Goal: Task Accomplishment & Management: Complete application form

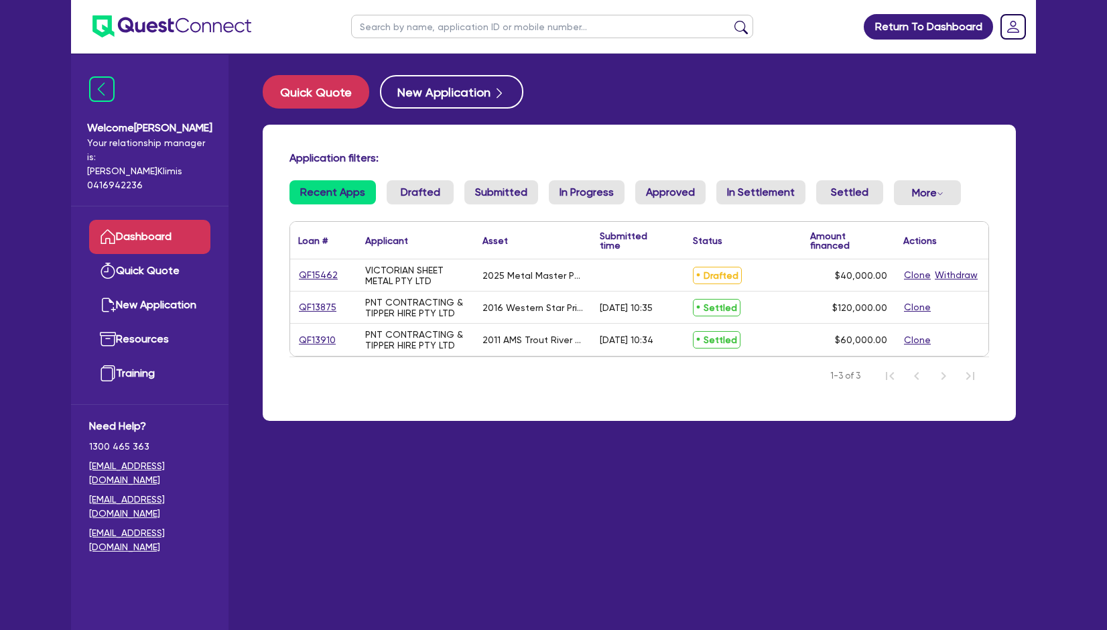
select select "Other"
select select "SECONDARY_ASSETS"
select select "ENGINEERING_AND_TOOLMAKING"
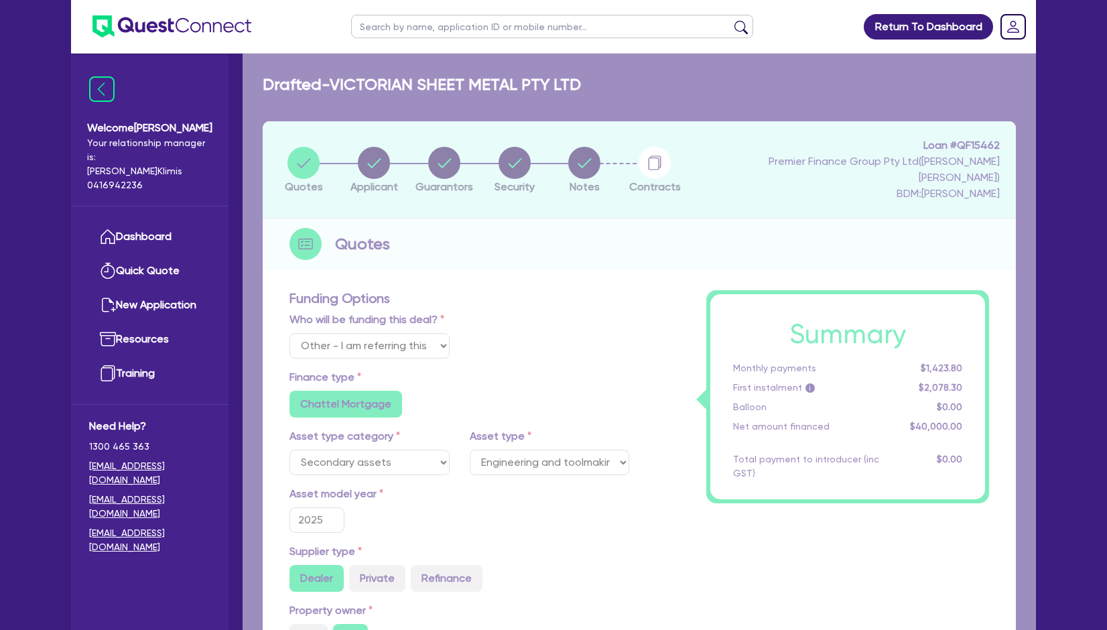
type input "50,000"
type input "10,000"
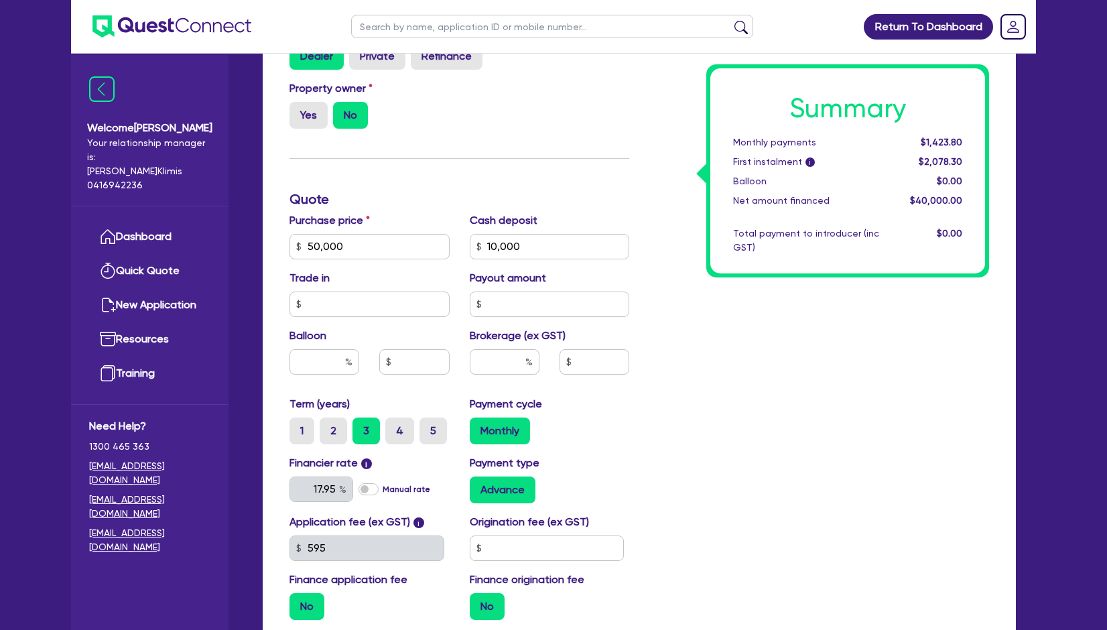
scroll to position [536, 0]
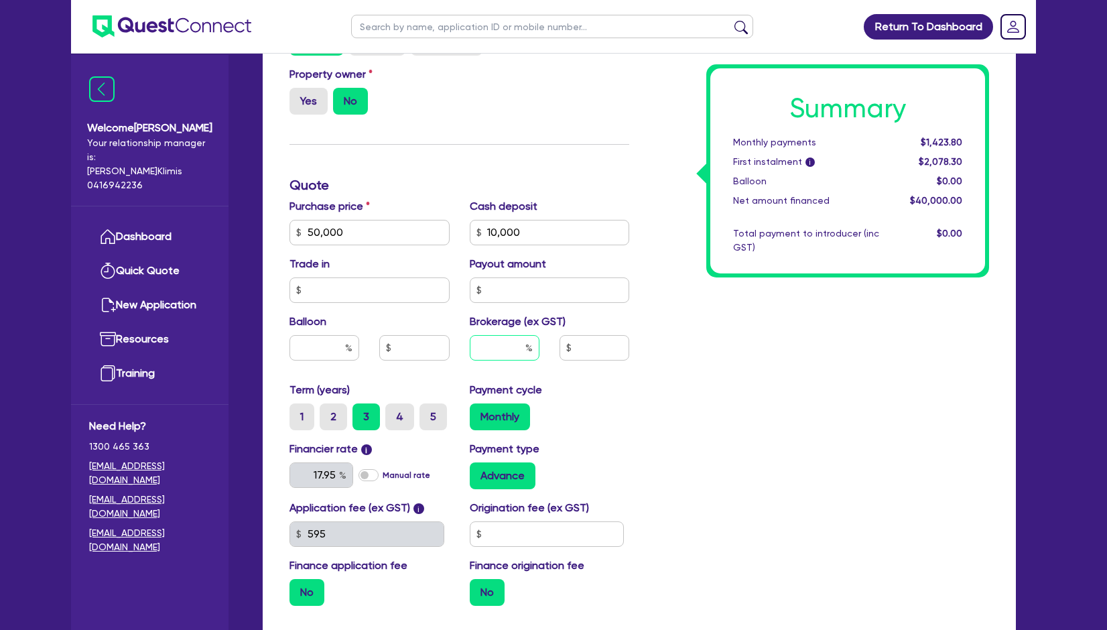
click at [505, 336] on input "text" at bounding box center [505, 347] width 70 height 25
type input "50,000"
type input "10,000"
type input "3"
type input "50,000"
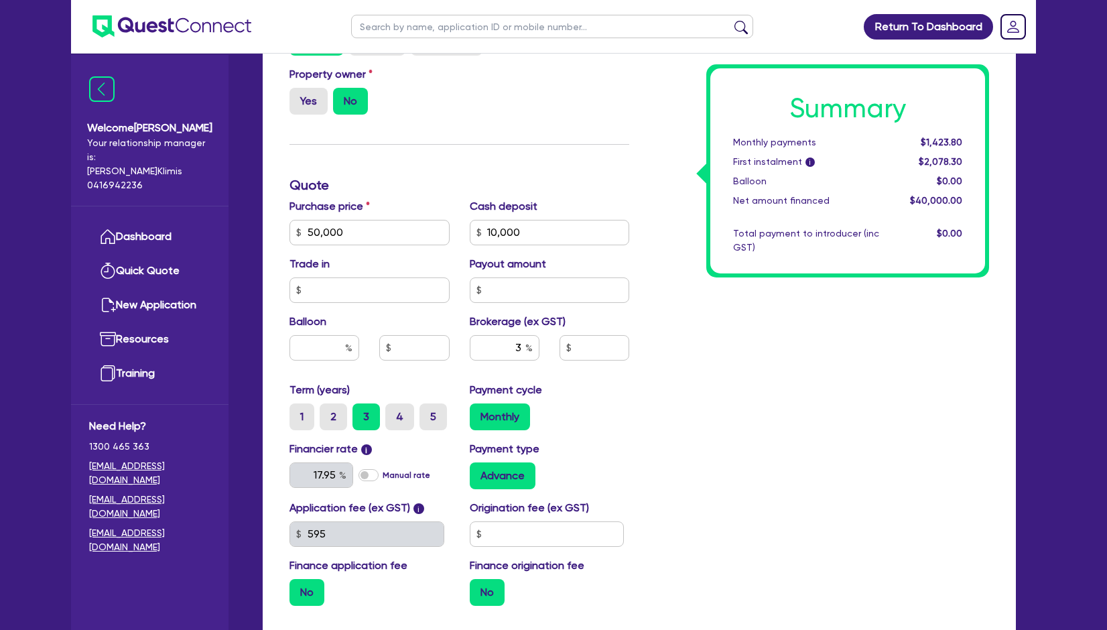
type input "10,000"
click at [674, 440] on div "Summary Monthly payments $1,423.80 First instalment i $2,078.30 Balloon $0.00 N…" at bounding box center [819, 185] width 360 height 862
type input "50,000"
type input "10,000"
type input "1,200"
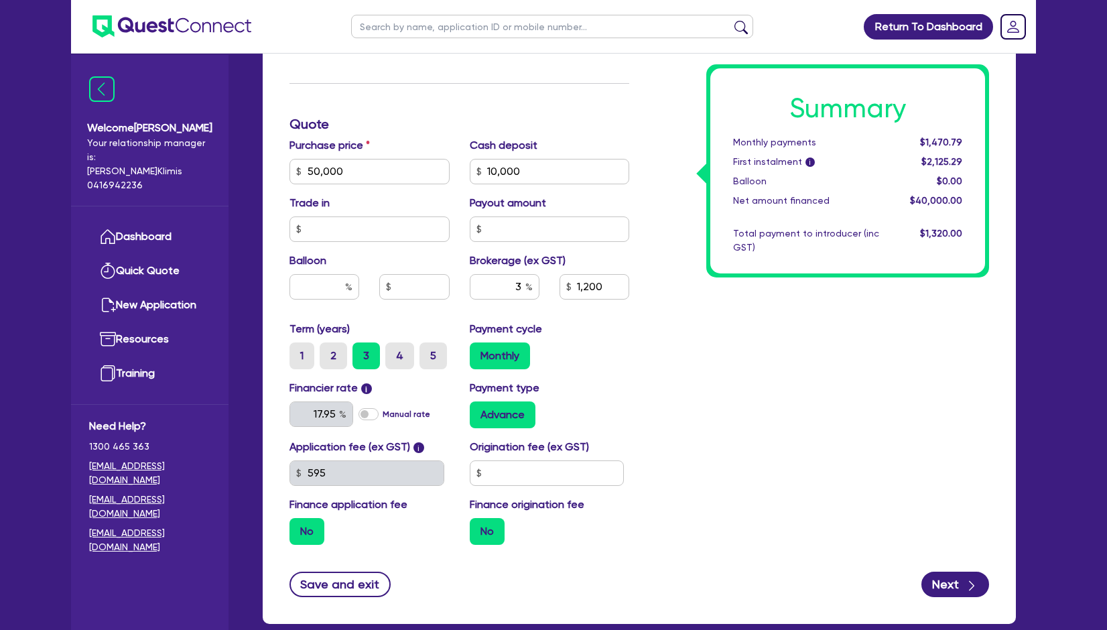
scroll to position [625, 0]
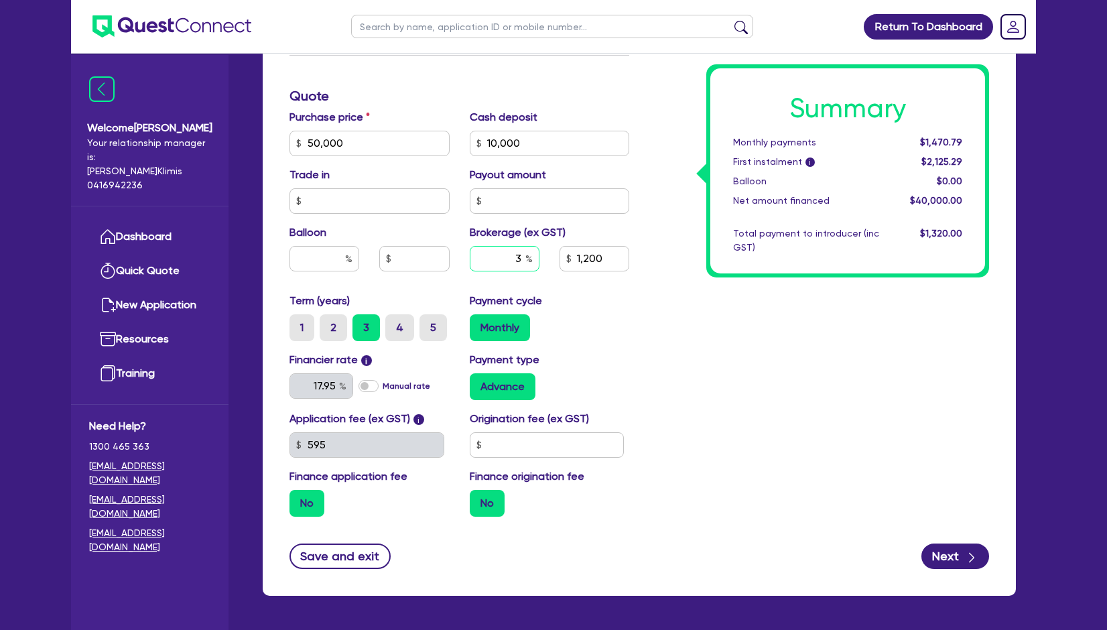
click at [519, 246] on input "3" at bounding box center [505, 258] width 70 height 25
type input "50,000"
type input "10,000"
type input "1,200"
type input "50,000"
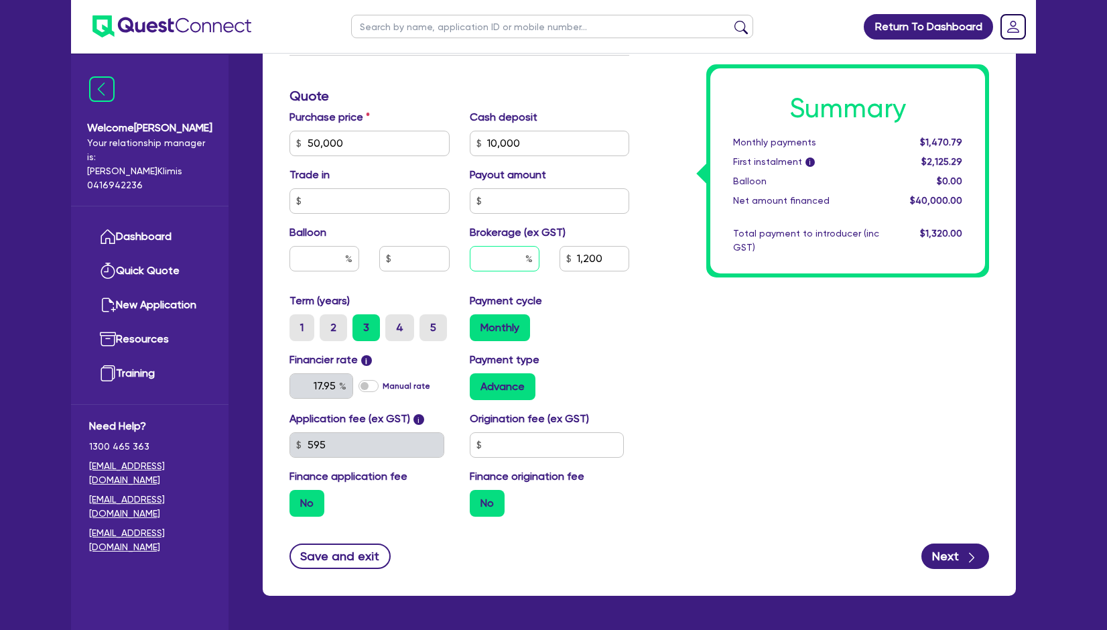
type input "10,000"
type input "2"
type input "1,200"
type input "50,000"
type input "10,000"
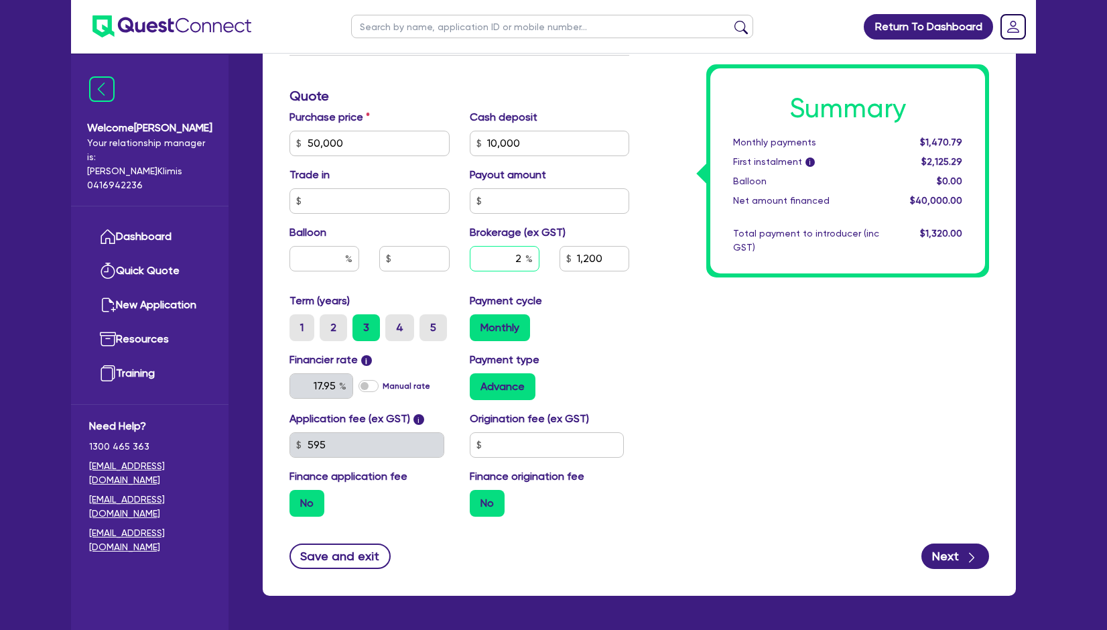
type input "2."
type input "1,200"
type input "50,000"
type input "10,000"
type input "2.5"
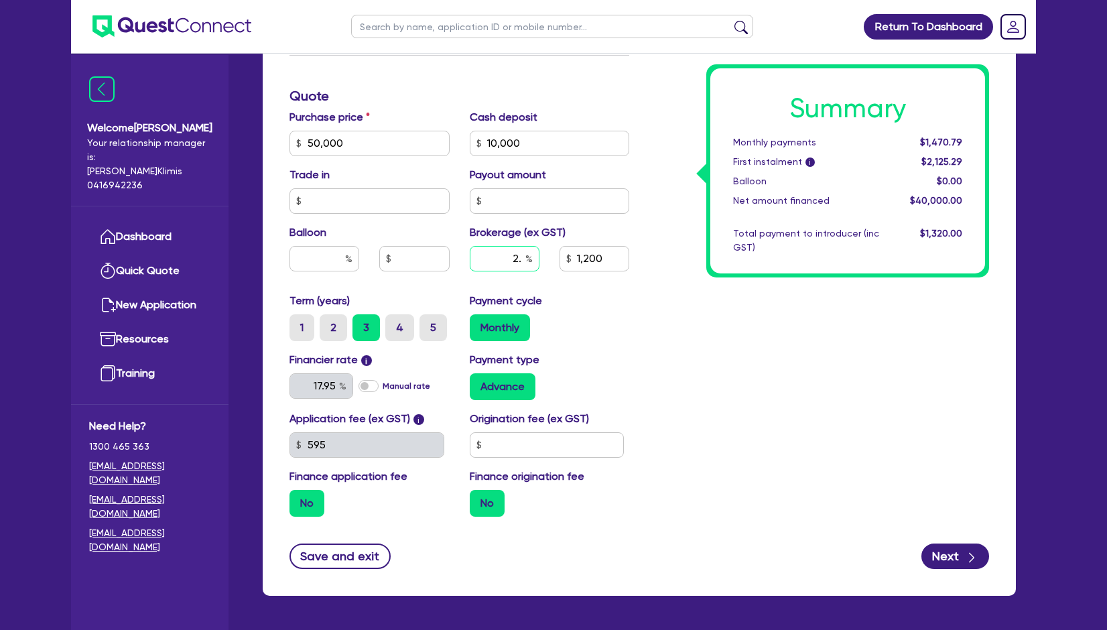
type input "1,200"
type input "2.5"
type input "50,000"
type input "10,000"
type input "1,200"
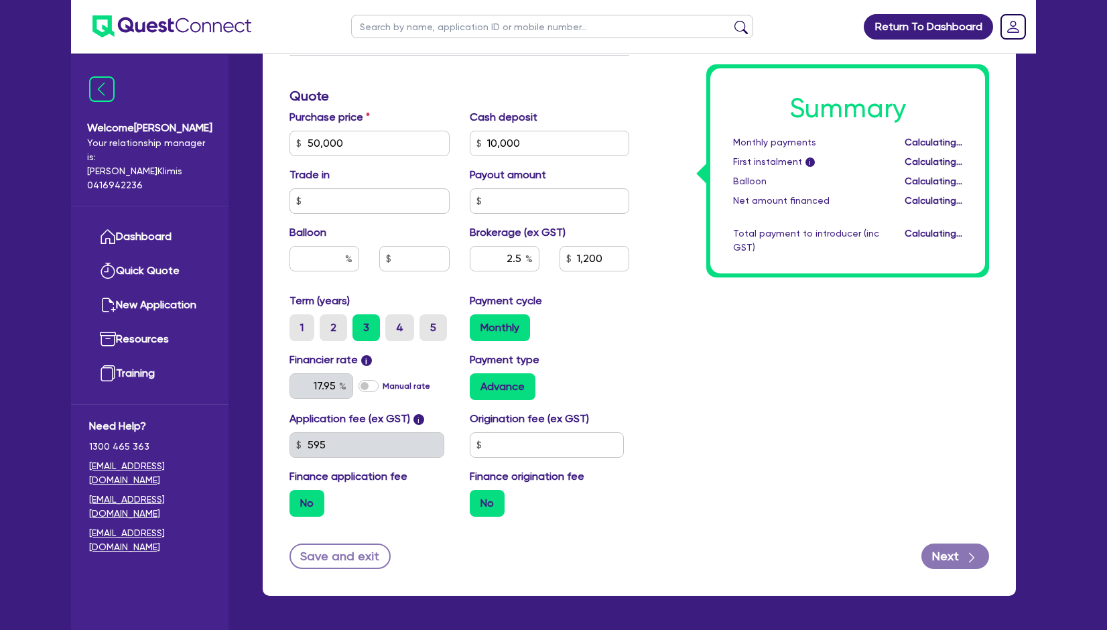
click at [763, 412] on div "Summary Monthly payments Calculating... First instalment i Calculating... Ballo…" at bounding box center [819, 96] width 360 height 862
type input "50,000"
type input "10,000"
type input "1,000"
click at [954, 543] on button "Next" at bounding box center [955, 555] width 68 height 25
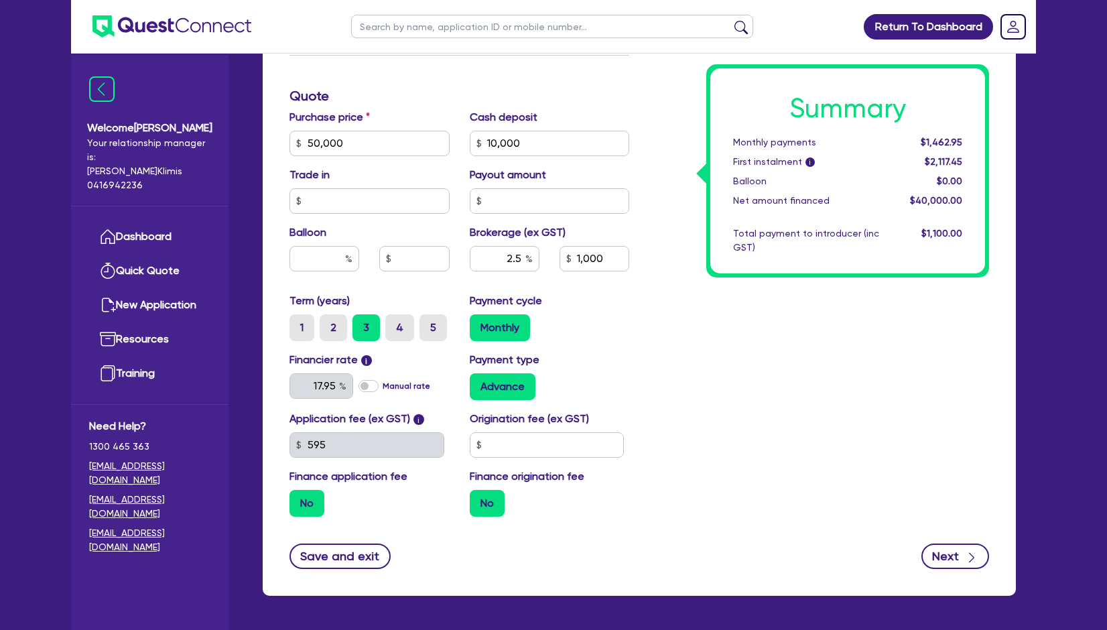
type input "50,000"
type input "10,000"
type input "1,000"
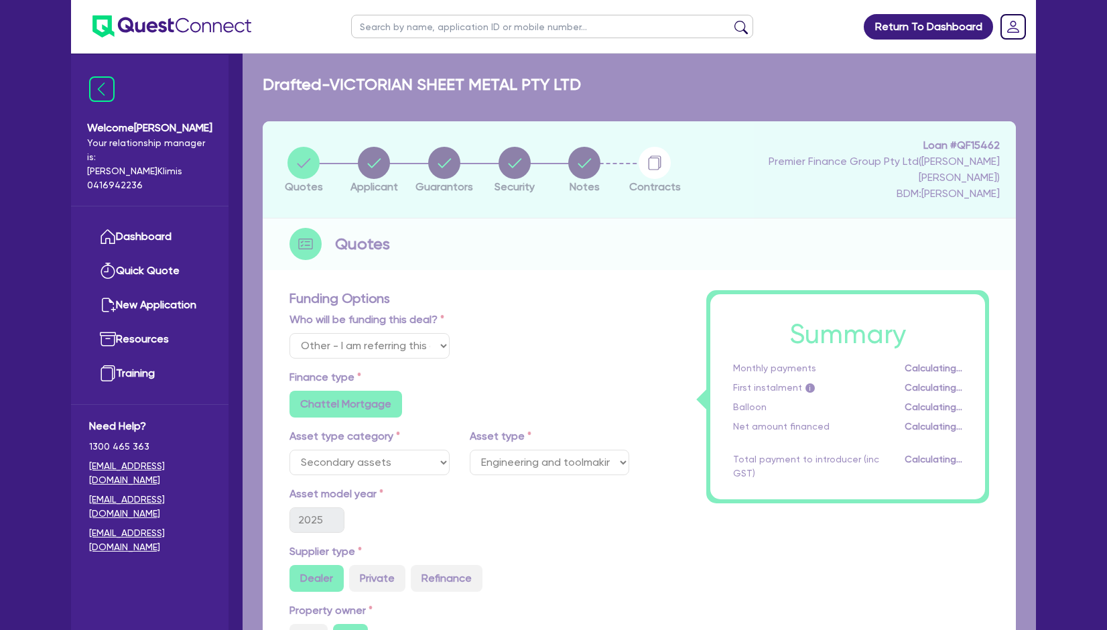
select select "COMPANY"
select select "BUILDING_CONSTRUCTION"
select select "BUSINESSES_CONSTRUCTION_SERVICES"
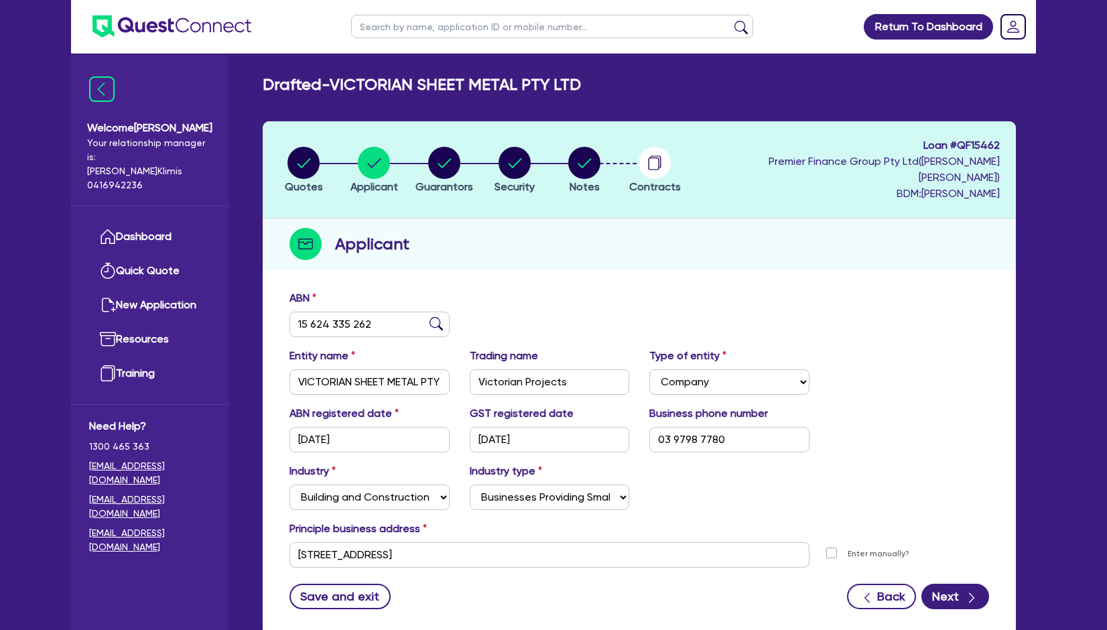
scroll to position [72, 0]
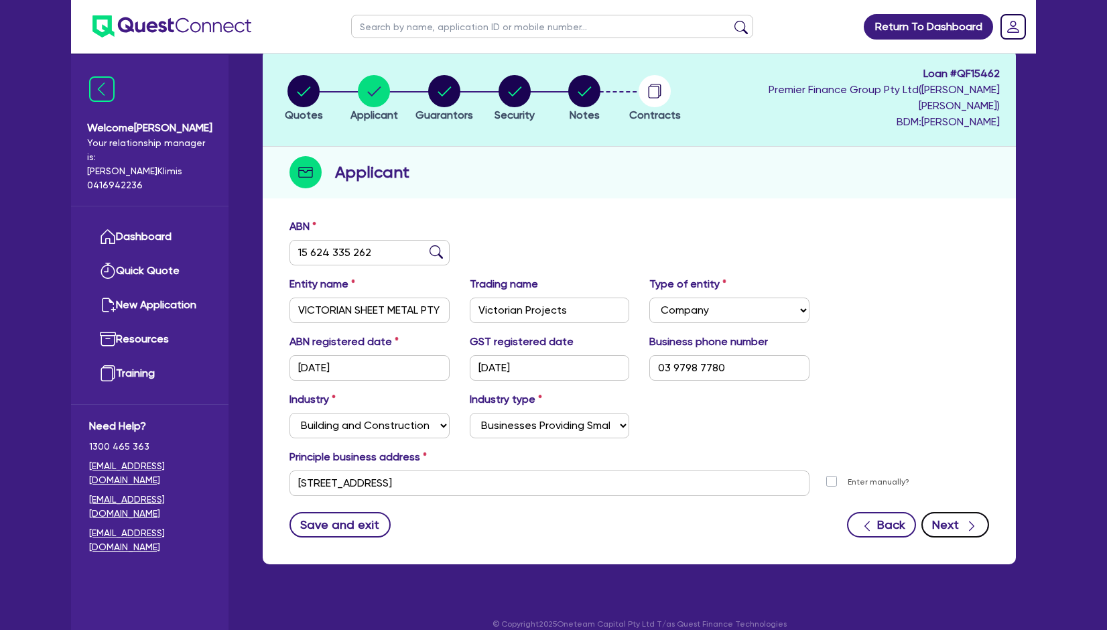
click at [961, 512] on button "Next" at bounding box center [955, 524] width 68 height 25
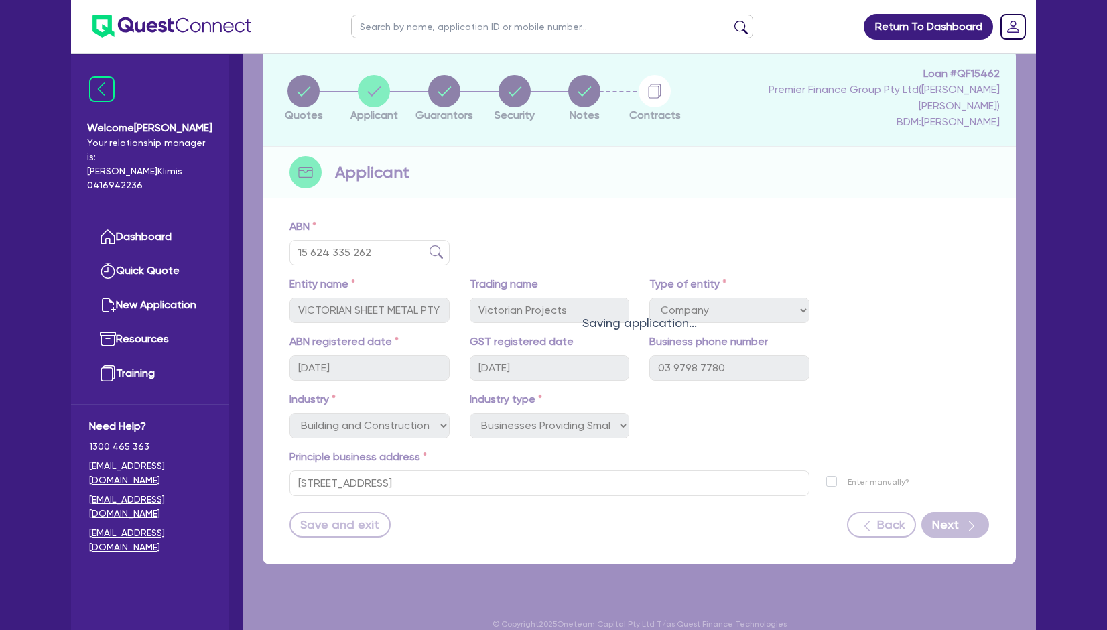
select select "MR"
select select "VIC"
select select "MARRIED"
select select "CASH"
select select "EQUIPMENT"
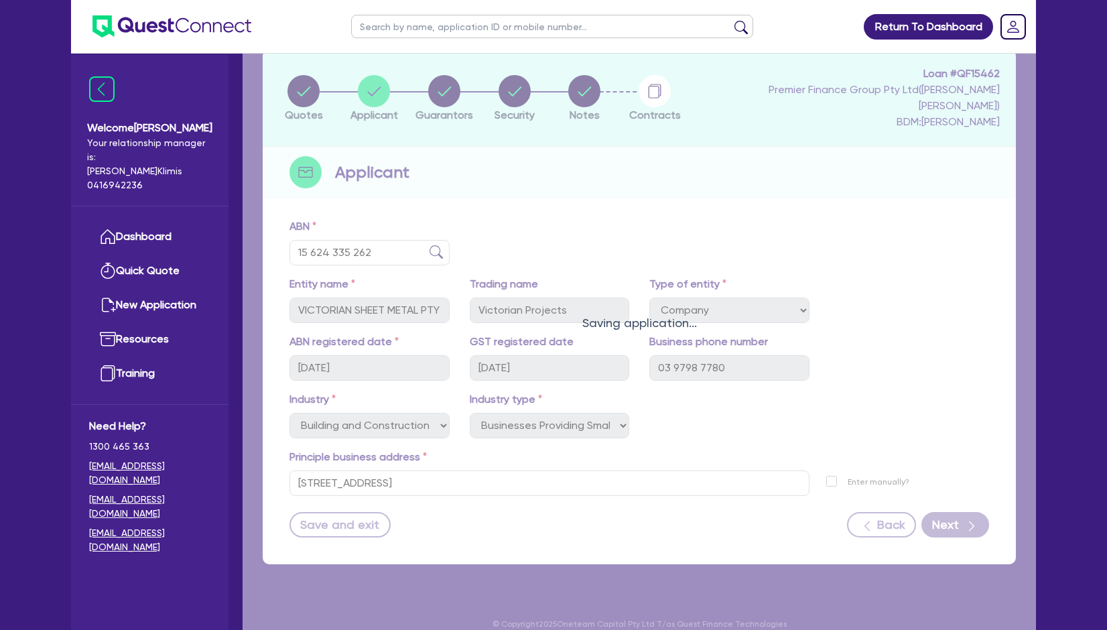
select select "HOUSEHOLD_PERSONAL"
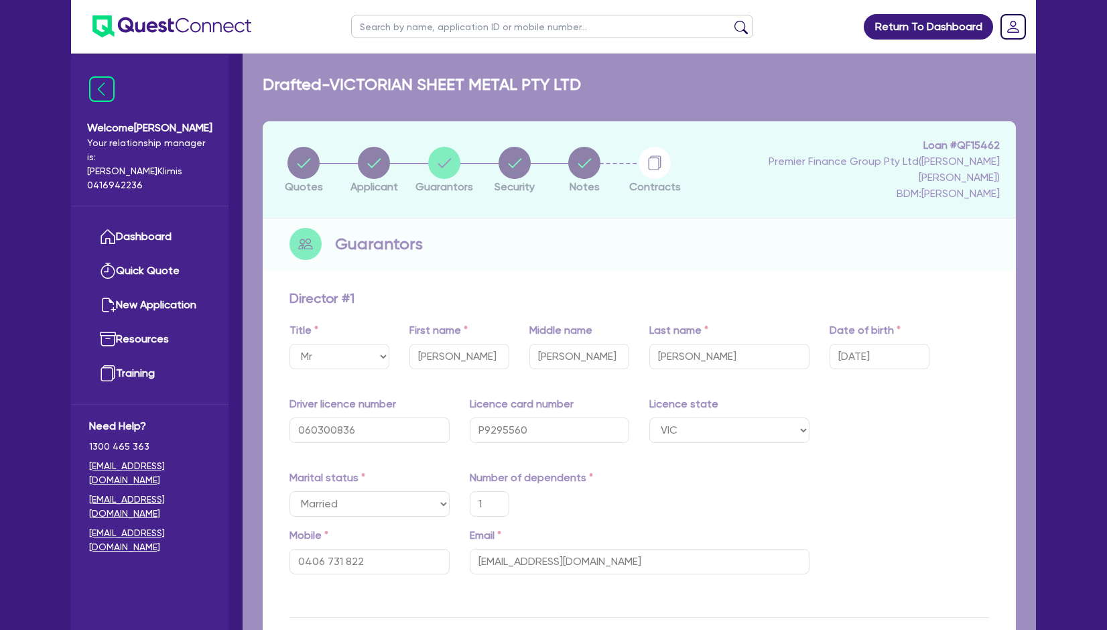
type input "1"
type input "0406 731 822"
type input "25,000"
type input "30,000"
type input "100,000"
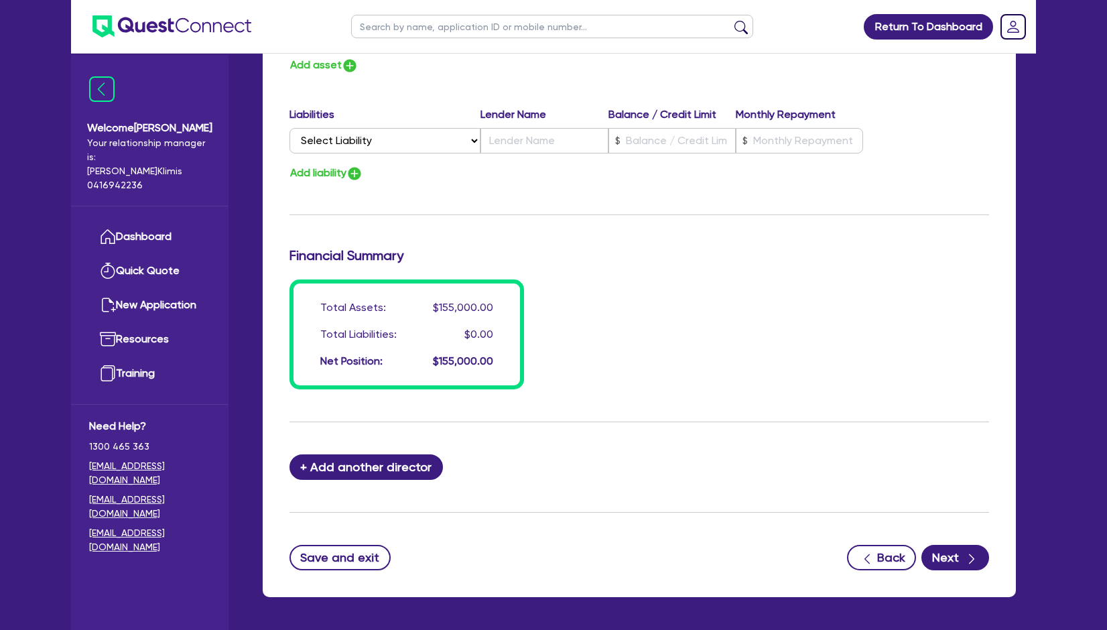
scroll to position [983, 0]
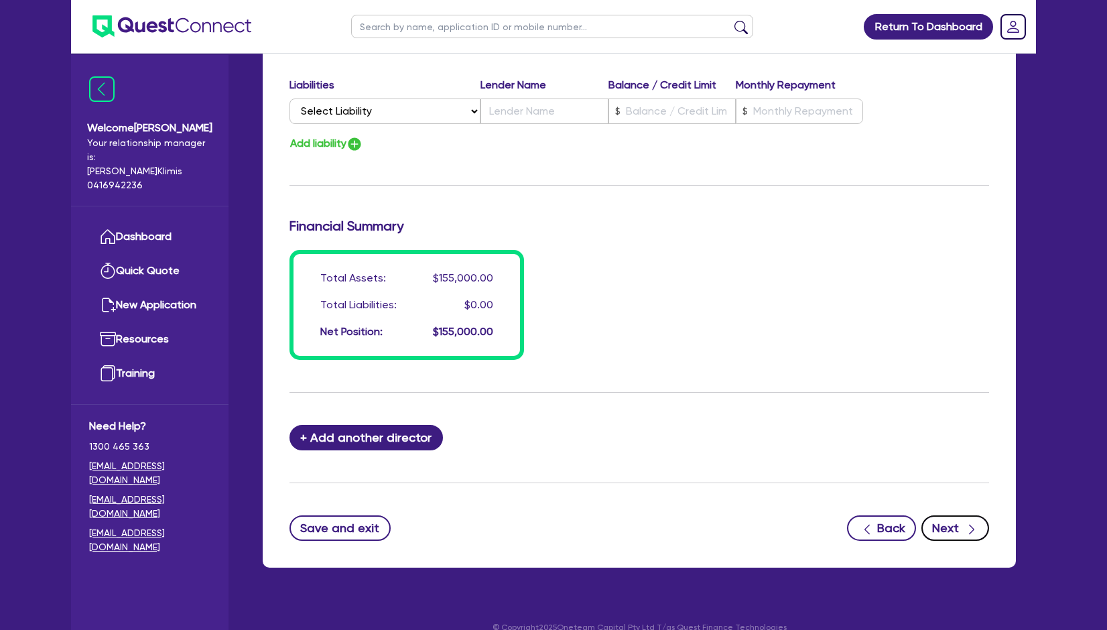
click at [951, 515] on button "Next" at bounding box center [955, 527] width 68 height 25
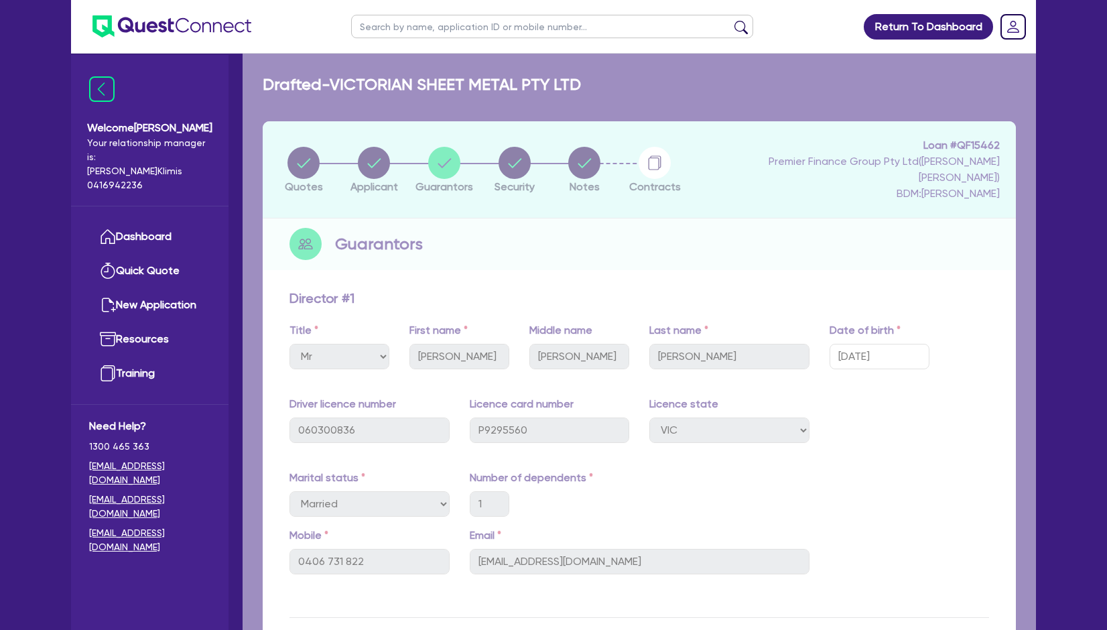
select select "SECONDARY_ASSETS"
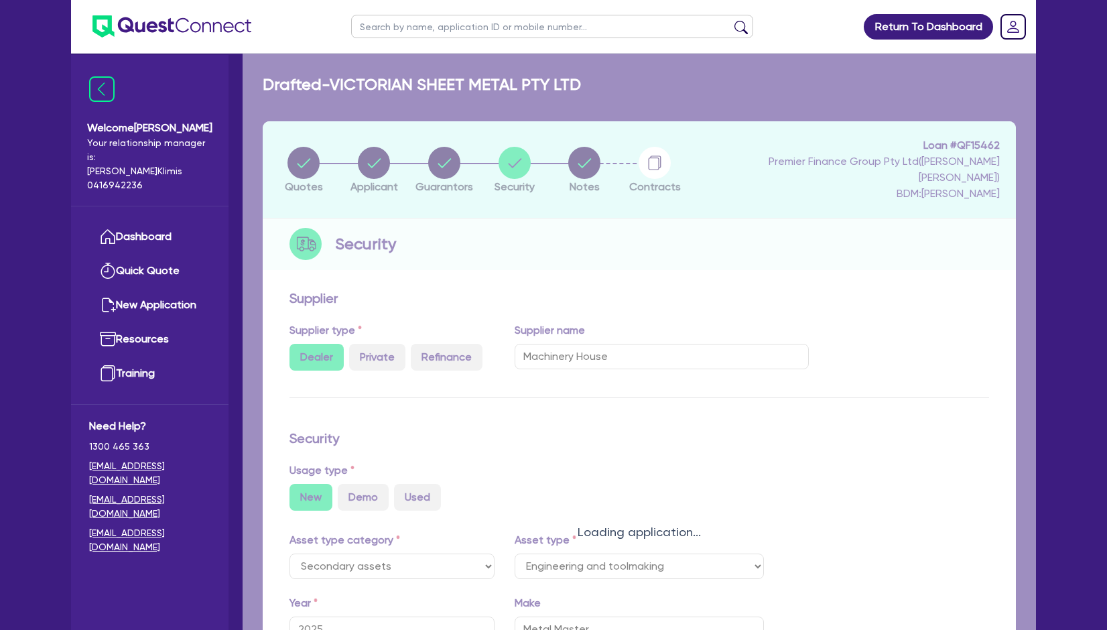
select select "ENGINEERING_AND_TOOLMAKING"
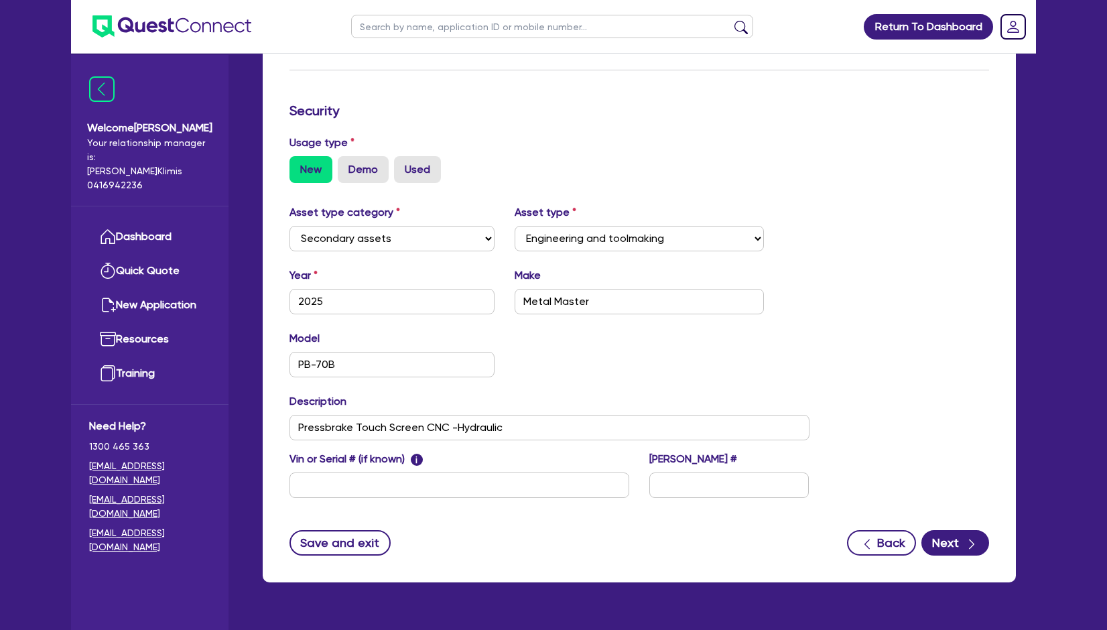
scroll to position [346, 0]
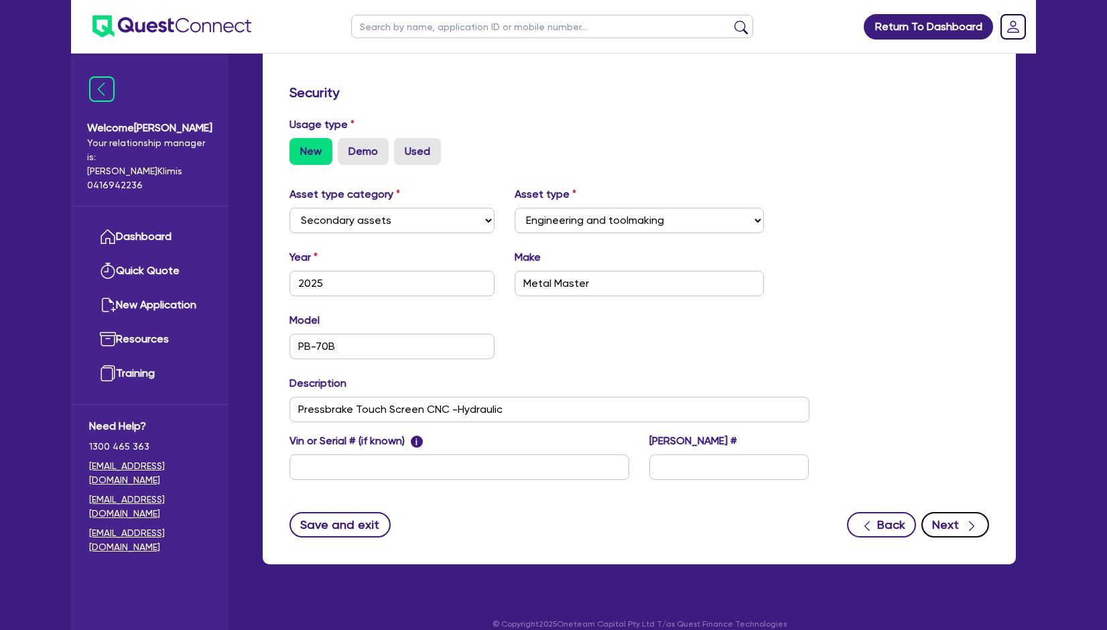
click at [954, 512] on button "Next" at bounding box center [955, 524] width 68 height 25
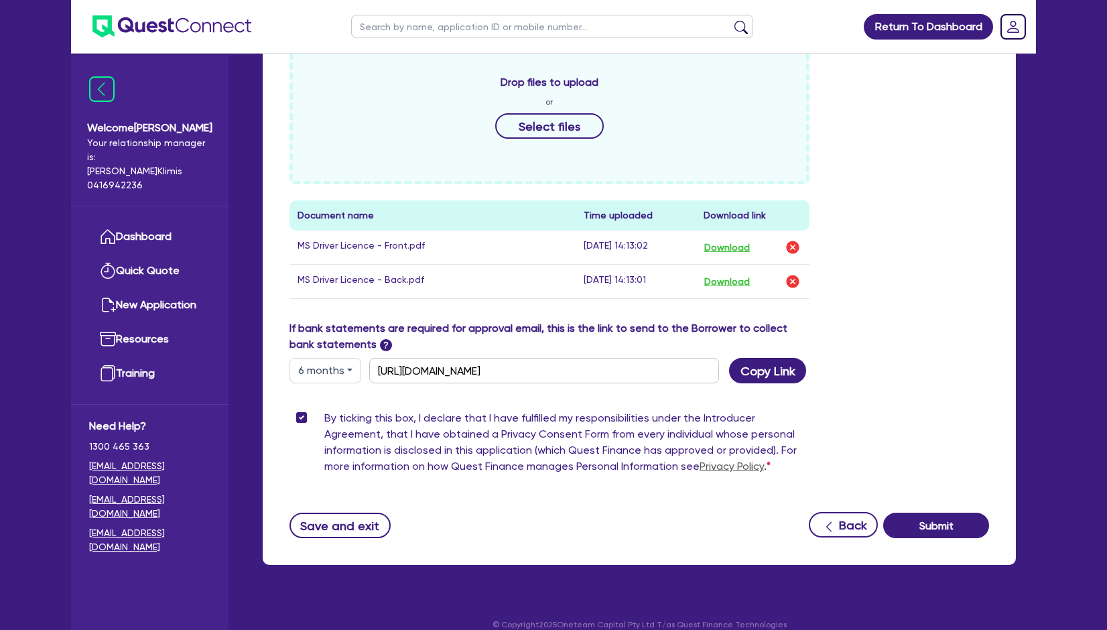
scroll to position [571, 0]
click at [133, 492] on link "[EMAIL_ADDRESS][DOMAIN_NAME]" at bounding box center [149, 506] width 121 height 28
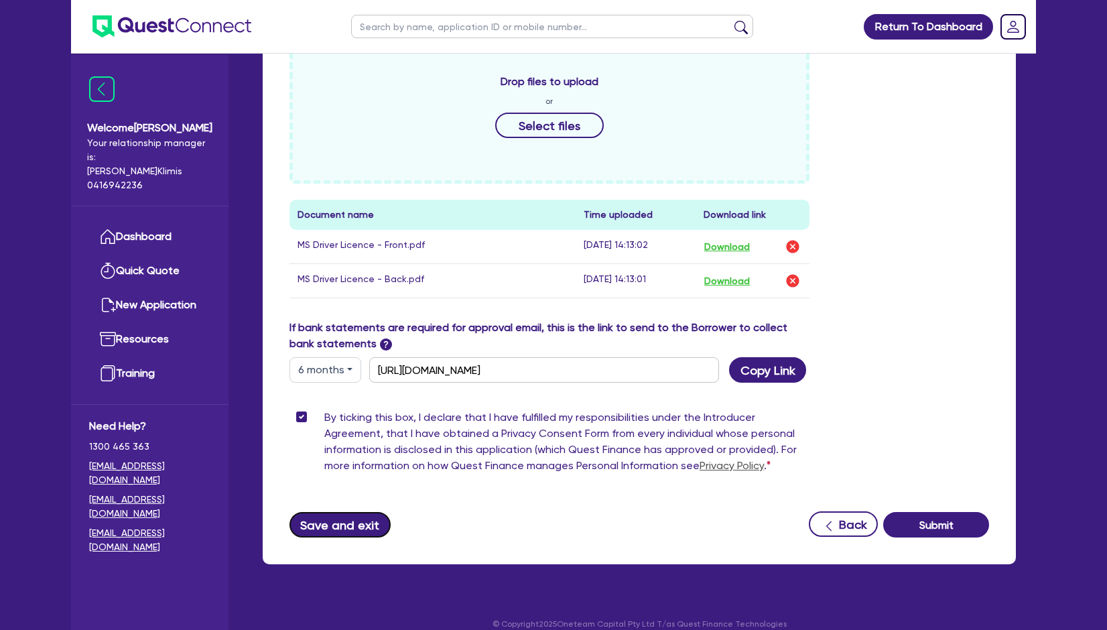
click at [361, 512] on button "Save and exit" at bounding box center [339, 524] width 101 height 25
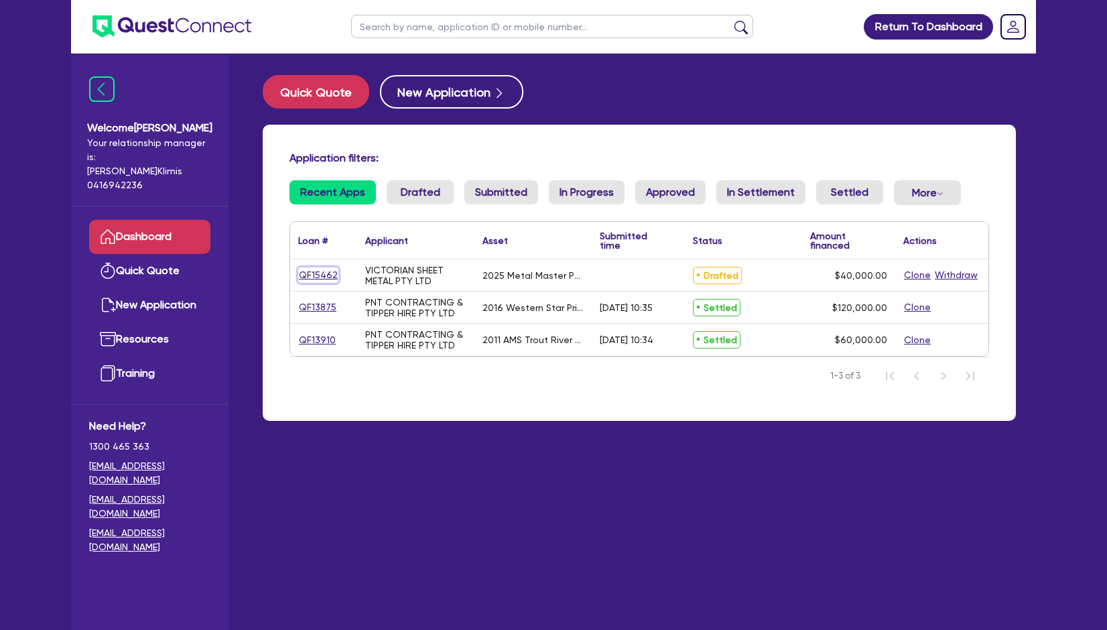
click at [306, 275] on link "QF15462" at bounding box center [318, 274] width 40 height 15
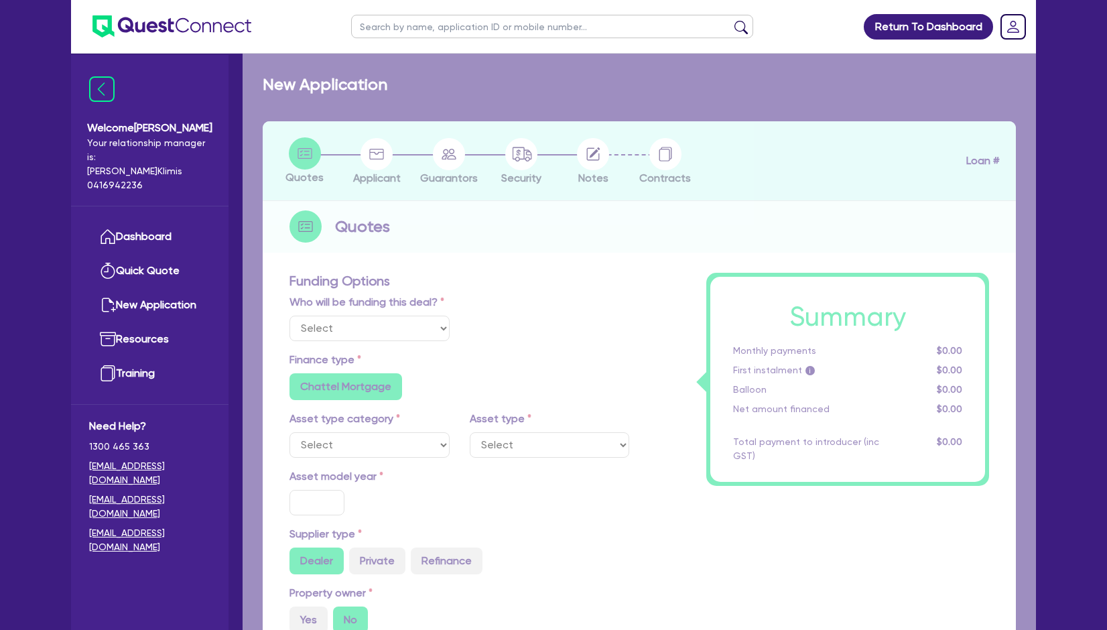
select select "Other"
select select "SECONDARY_ASSETS"
type input "2025"
type input "50,000"
type input "10,000"
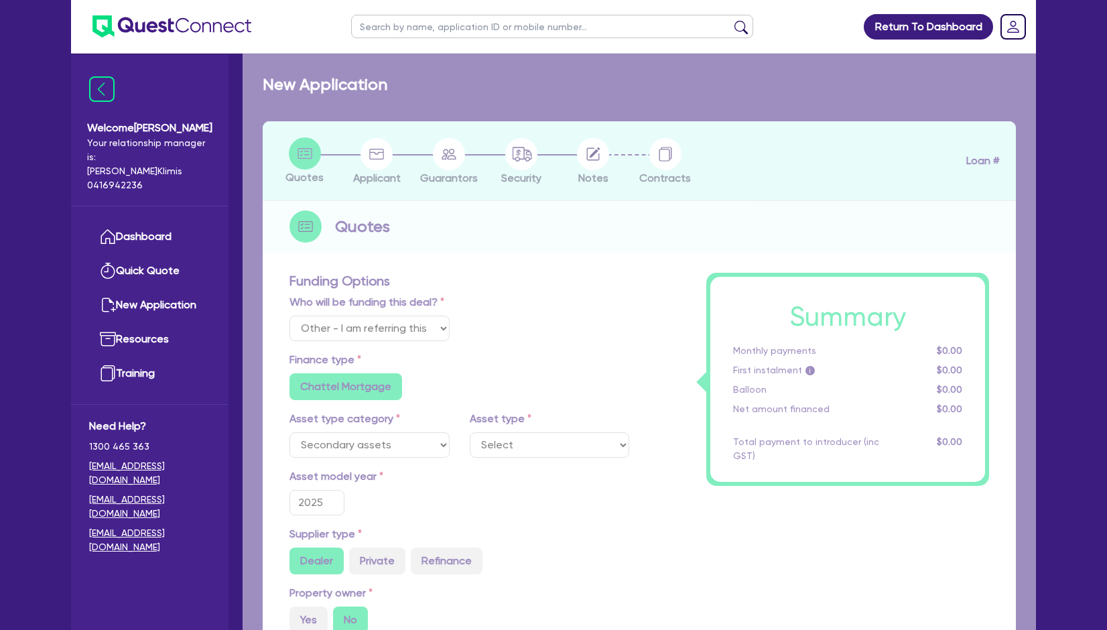
type input "2.5"
type input "1,000"
radio input "true"
type input "17.95"
select select "ENGINEERING_AND_TOOLMAKING"
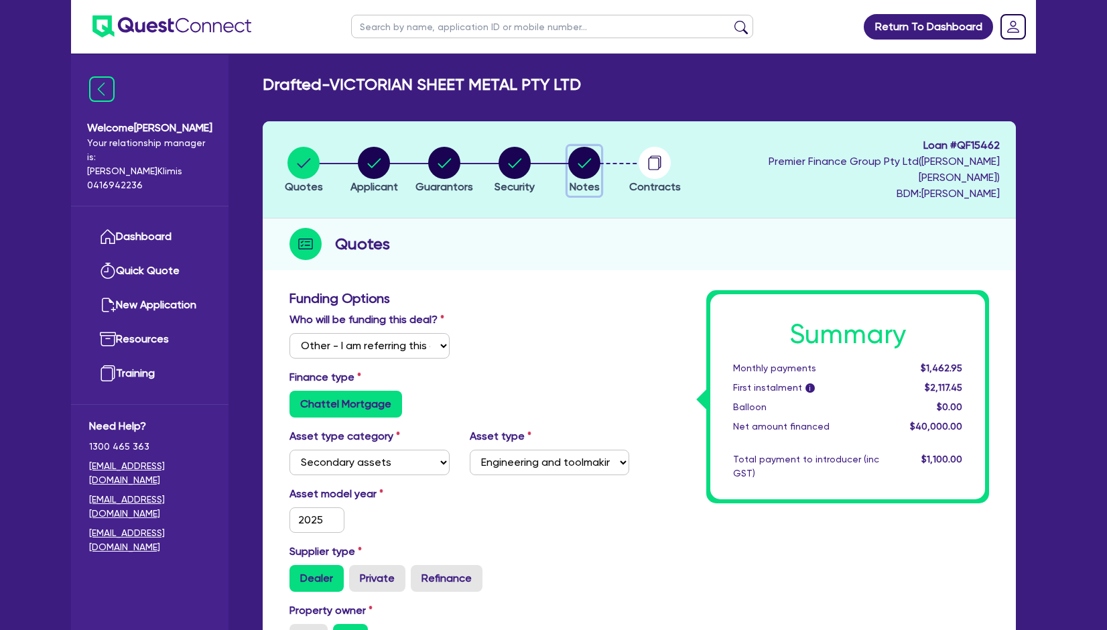
click at [592, 164] on circle "button" at bounding box center [584, 163] width 32 height 32
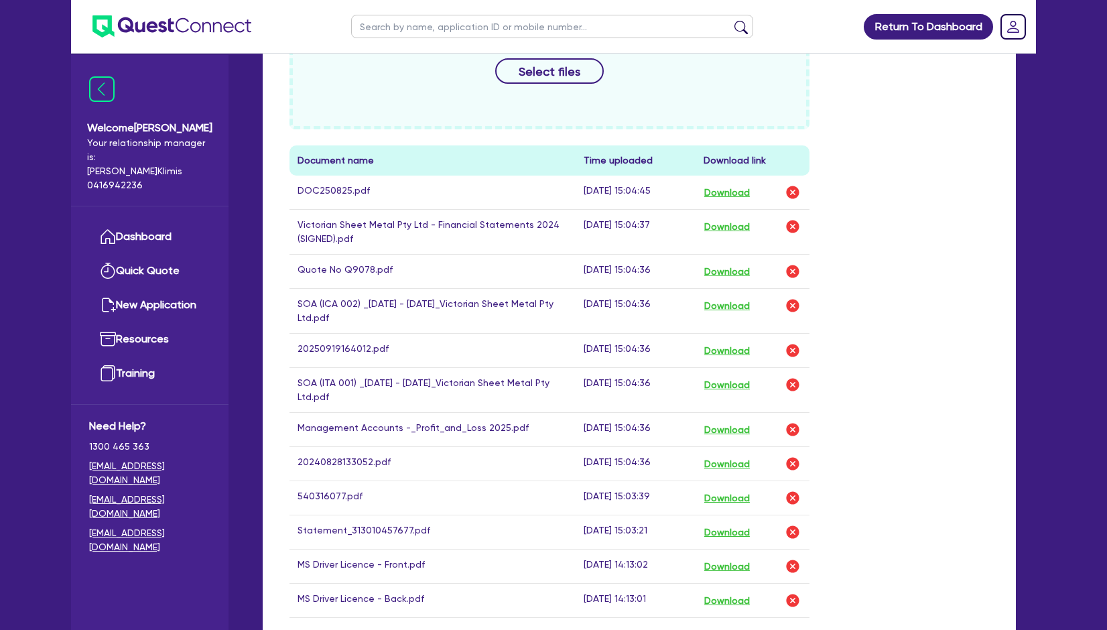
scroll to position [945, 0]
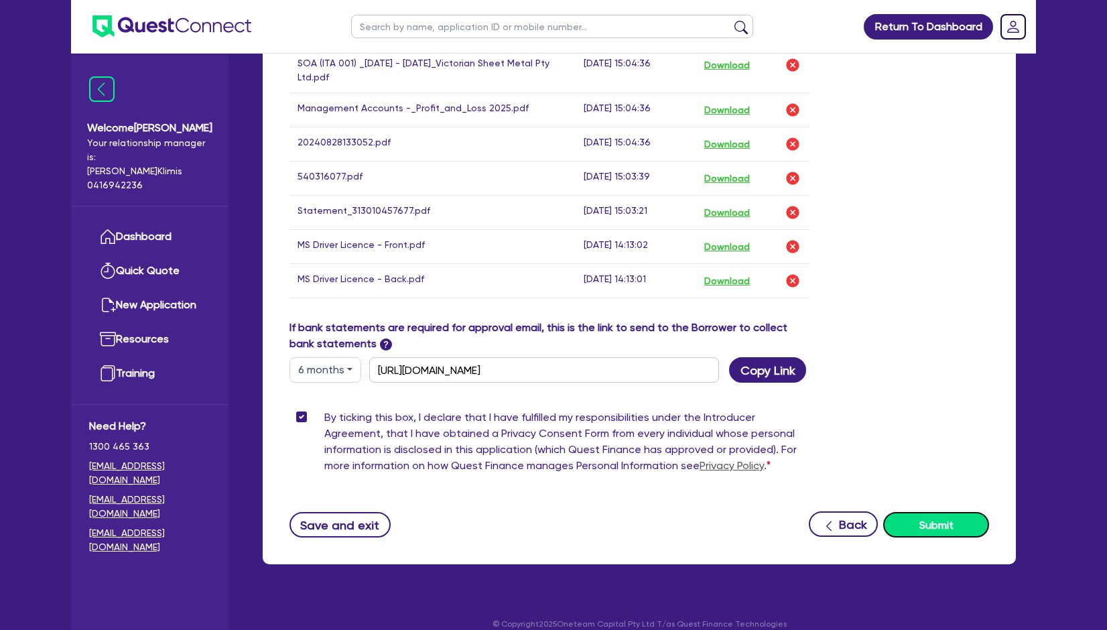
click at [921, 512] on button "Submit" at bounding box center [936, 524] width 106 height 25
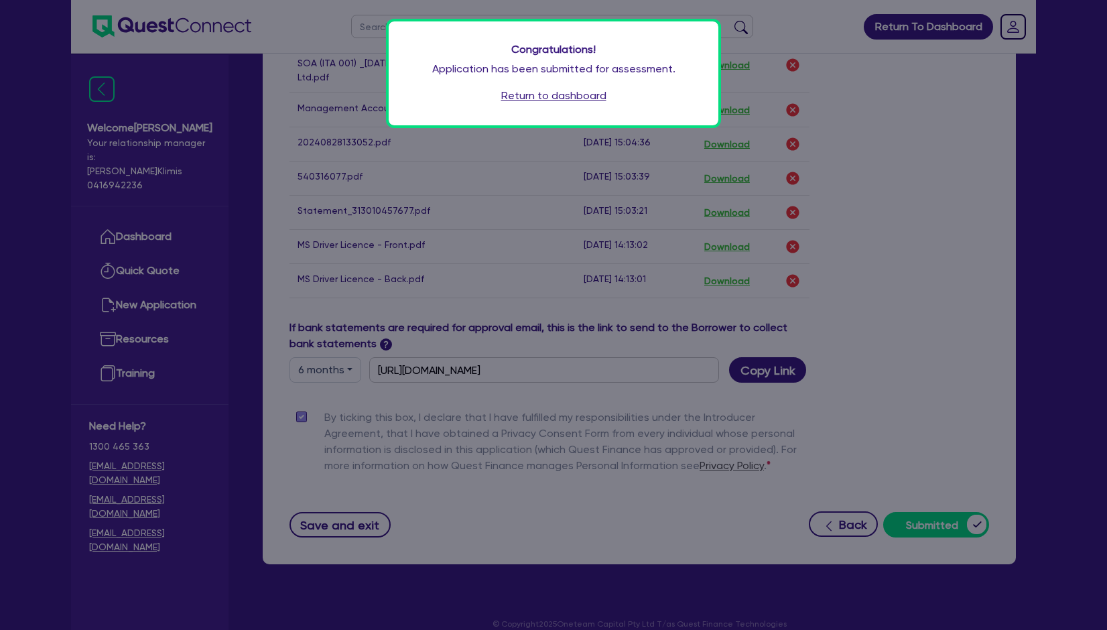
click at [549, 98] on link "Return to dashboard" at bounding box center [553, 96] width 105 height 16
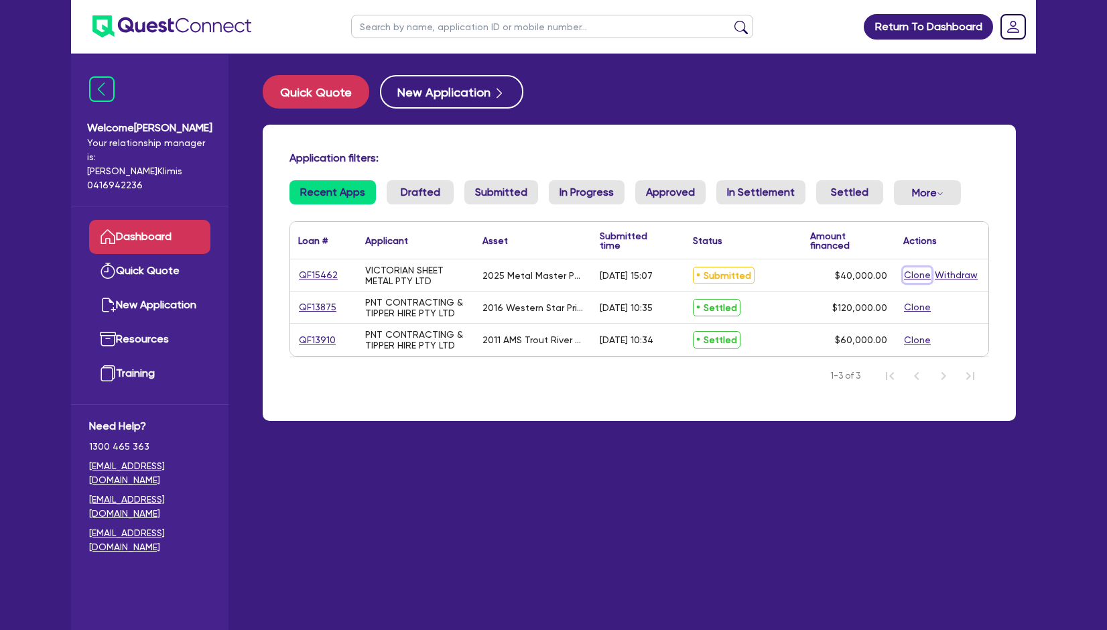
click at [911, 274] on button "Clone" at bounding box center [917, 274] width 28 height 15
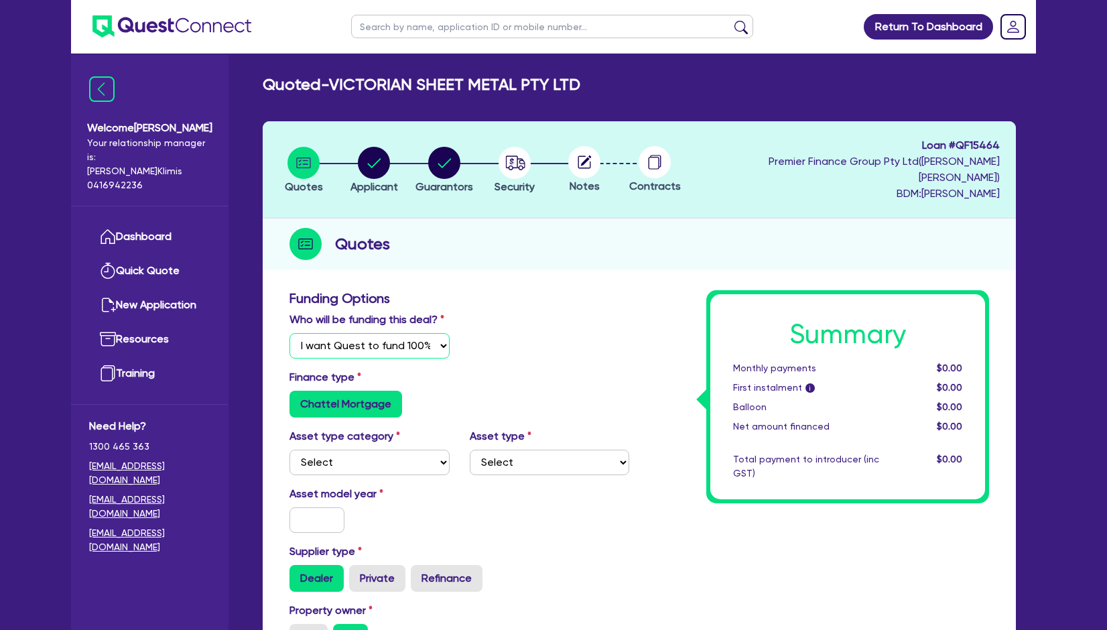
click at [436, 333] on select "Select I will fund 100% I will co-fund with Quest I want Quest to fund 100% Oth…" at bounding box center [369, 345] width 160 height 25
select select "Quest Finance - Platform Funding"
click at [289, 333] on select "Select I will fund 100% I will co-fund with Quest I want Quest to fund 100% Oth…" at bounding box center [369, 345] width 160 height 25
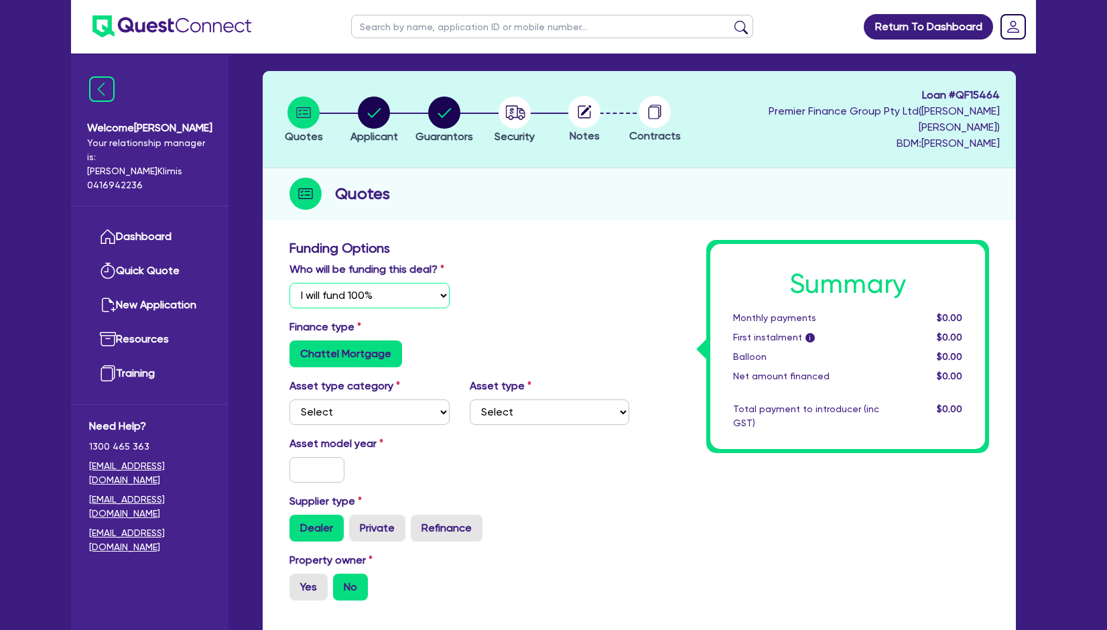
scroll to position [89, 0]
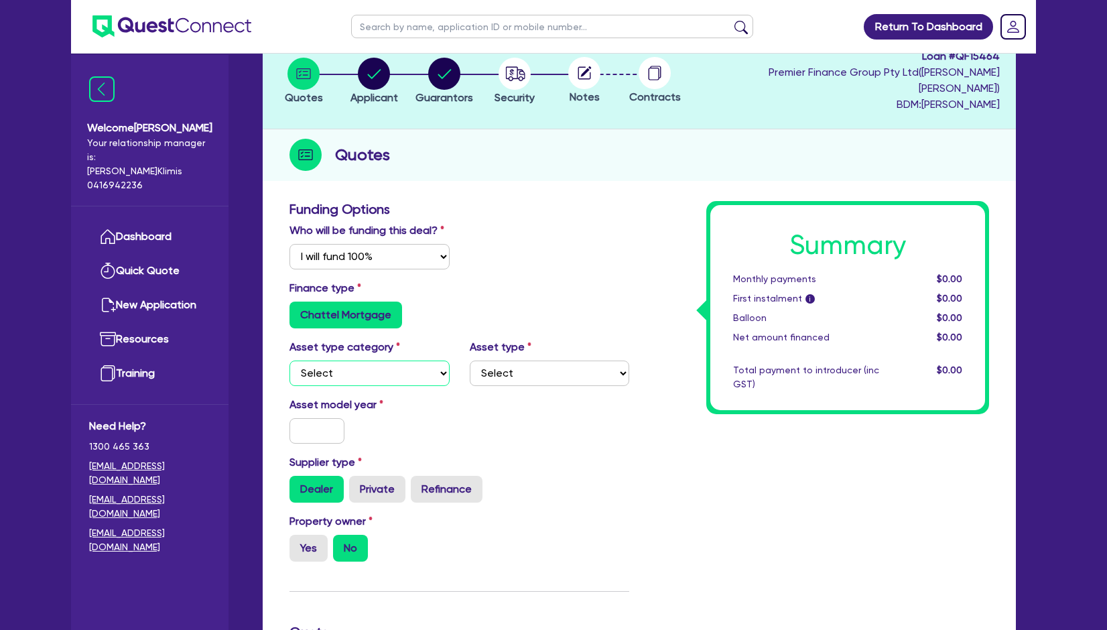
click at [405, 360] on select "Select Cars and light trucks Primary assets Secondary assets Tertiary assets" at bounding box center [369, 372] width 160 height 25
select select "CARS_AND_LIGHT_TRUCKS"
click at [289, 360] on select "Select Cars and light trucks Primary assets Secondary assets Tertiary assets" at bounding box center [369, 372] width 160 height 25
click at [514, 360] on select "Select Passenger vehicles Vans and utes Light trucks up to 4.5 tonne" at bounding box center [550, 372] width 160 height 25
select select "PASSENGER_VEHICLES"
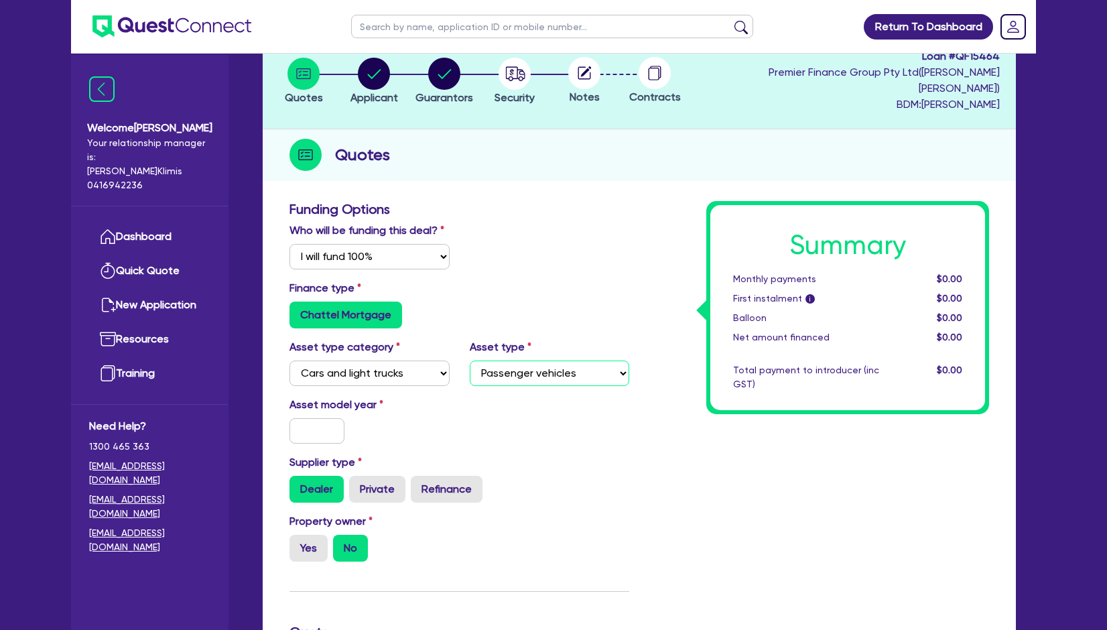
click at [470, 360] on select "Select Passenger vehicles Vans and utes Light trucks up to 4.5 tonne" at bounding box center [550, 372] width 160 height 25
click at [316, 419] on input "text" at bounding box center [316, 430] width 55 height 25
type input "25"
click at [317, 480] on label "Dealer" at bounding box center [316, 489] width 54 height 27
click at [298, 480] on input "Dealer" at bounding box center [293, 480] width 9 height 9
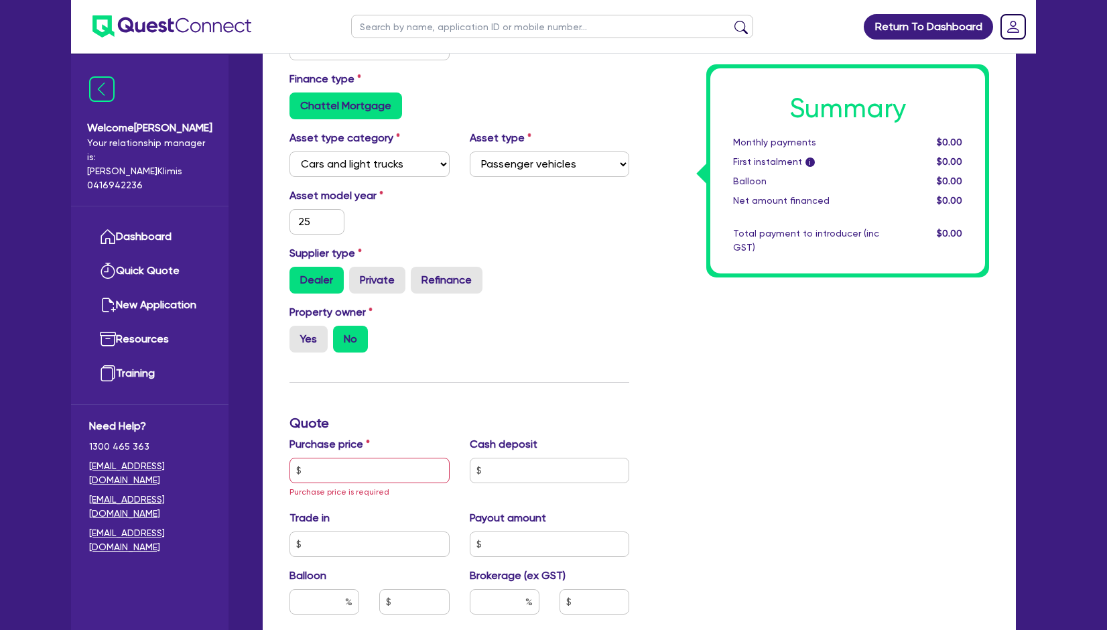
scroll to position [268, 0]
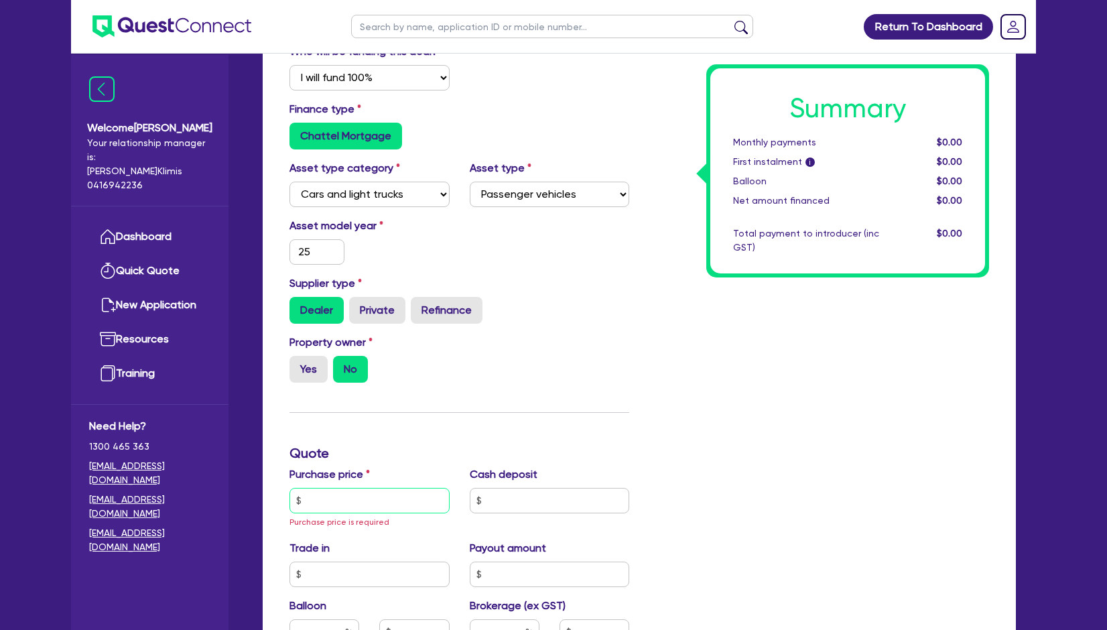
click at [351, 488] on input "text" at bounding box center [369, 500] width 160 height 25
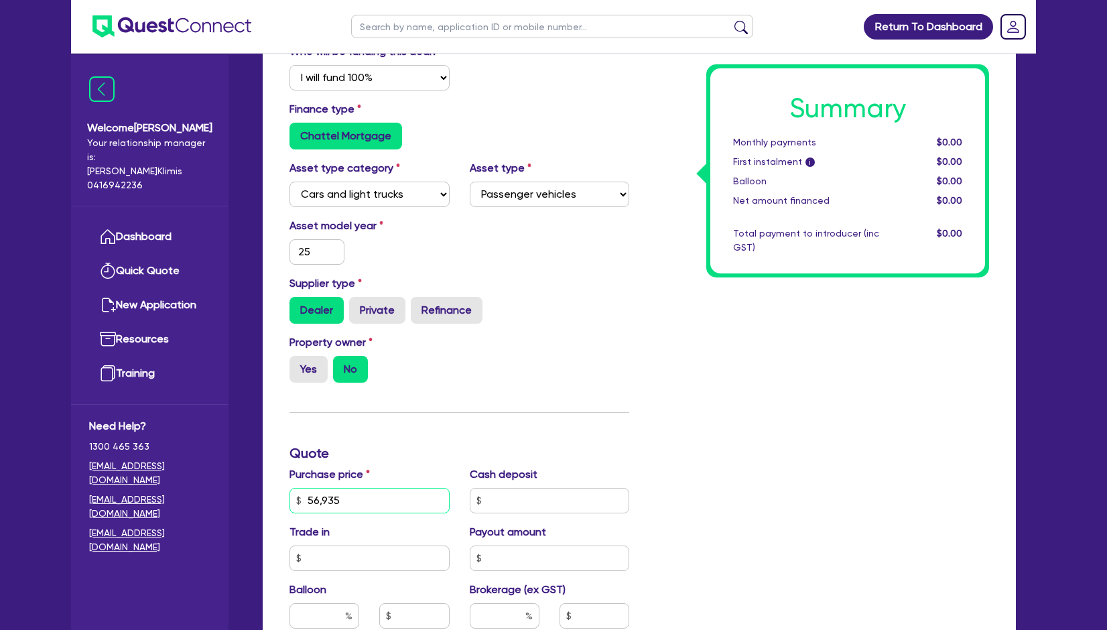
type input "56,935"
click at [501, 488] on input "text" at bounding box center [550, 500] width 160 height 25
type input "11,387"
click at [379, 547] on input "text" at bounding box center [369, 557] width 160 height 25
type input "0"
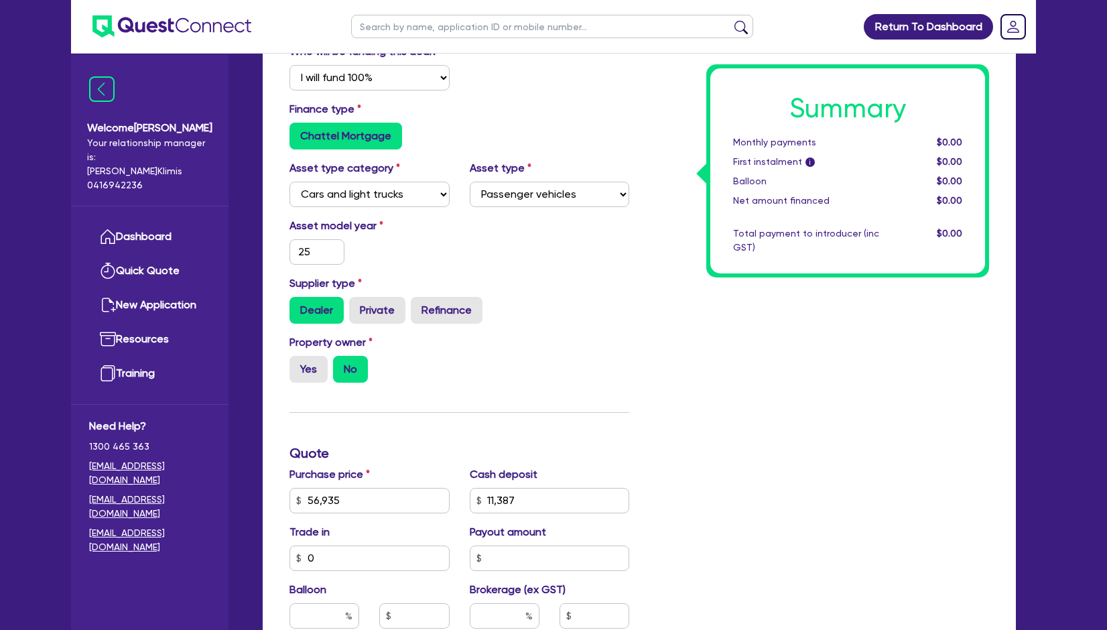
click at [803, 500] on div "Summary Monthly payments $0.00 First instalment i $0.00 Balloon $0.00 Net amoun…" at bounding box center [819, 460] width 360 height 877
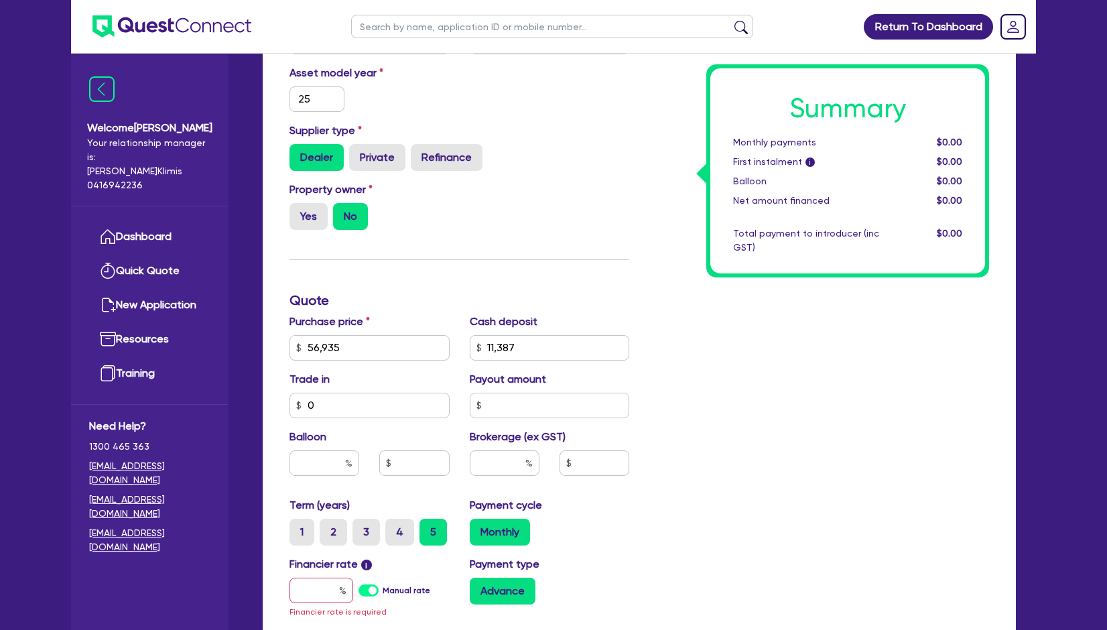
scroll to position [447, 0]
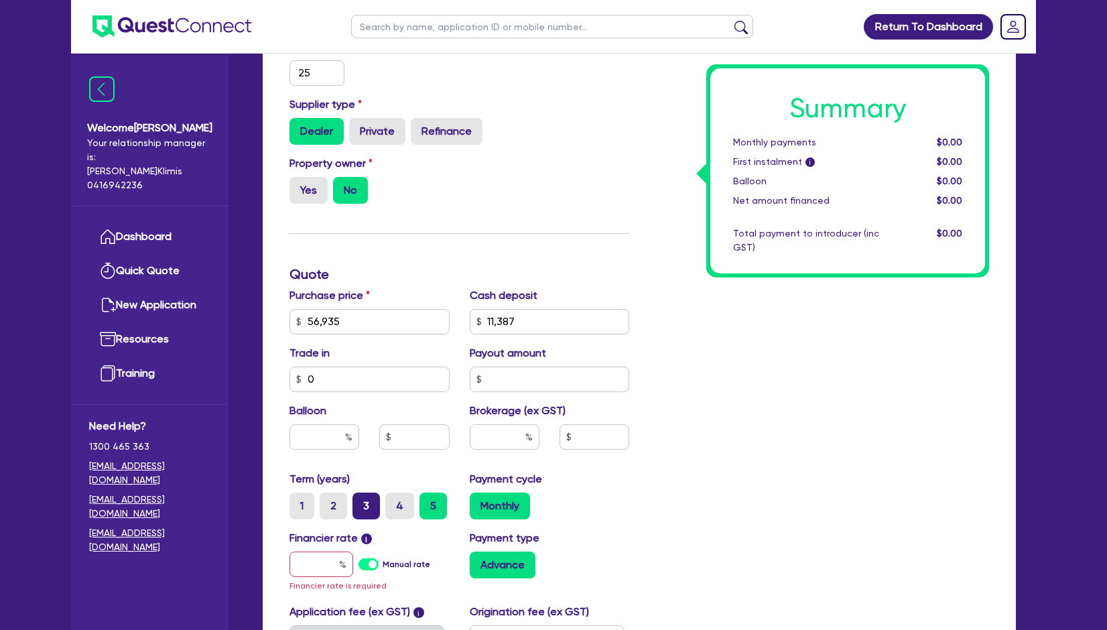
click at [367, 492] on label "3" at bounding box center [365, 505] width 27 height 27
click at [361, 492] on input "3" at bounding box center [356, 496] width 9 height 9
radio input "true"
click at [383, 558] on label "Manual rate" at bounding box center [407, 564] width 48 height 12
click at [0, 0] on input "Manual rate" at bounding box center [0, 0] width 0 height 0
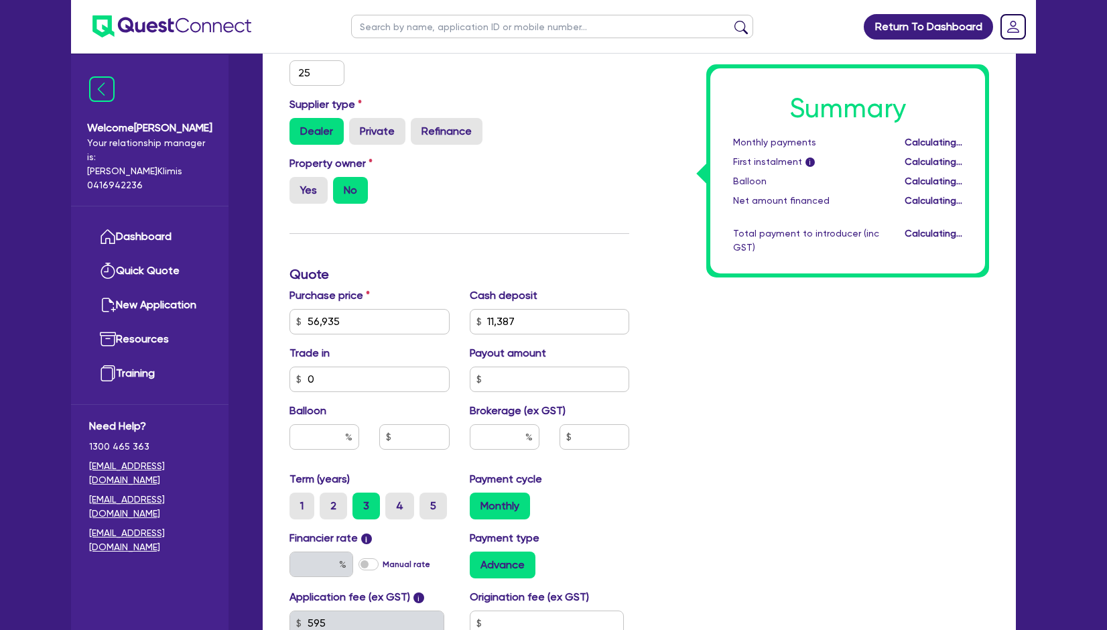
type input "17.95"
click at [383, 558] on label "Manual rate" at bounding box center [407, 564] width 48 height 12
click at [0, 0] on input "Manual rate" at bounding box center [0, 0] width 0 height 0
click at [322, 556] on input "text" at bounding box center [321, 563] width 64 height 25
click at [647, 486] on div "Summary Monthly payments i $1,632.17 First instalment i $2,286.67 Balloon $0.00…" at bounding box center [819, 274] width 360 height 862
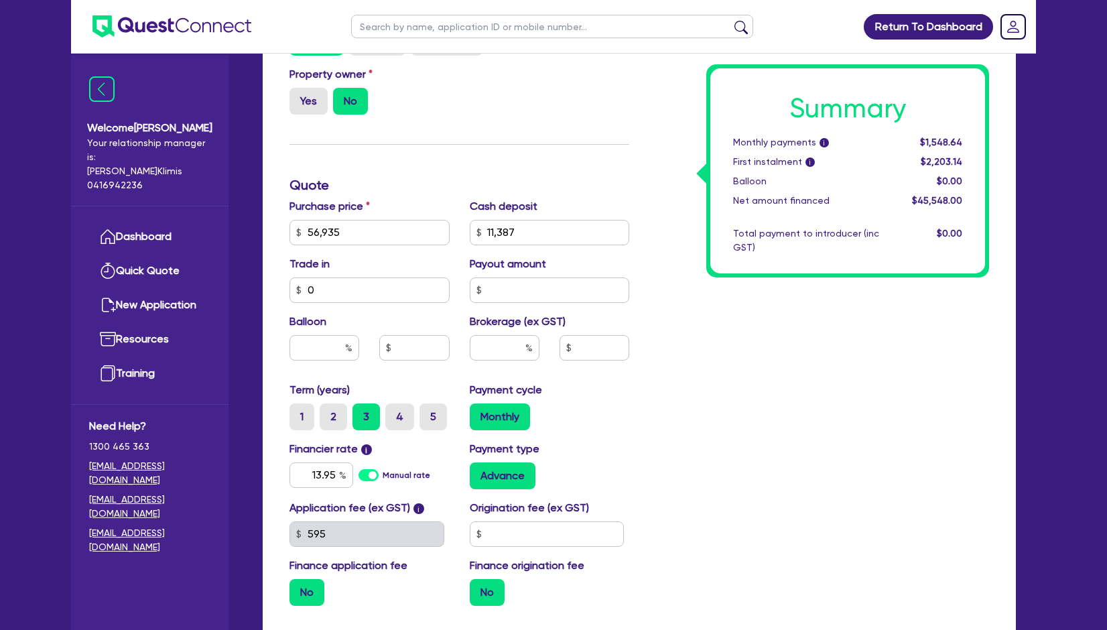
scroll to position [625, 0]
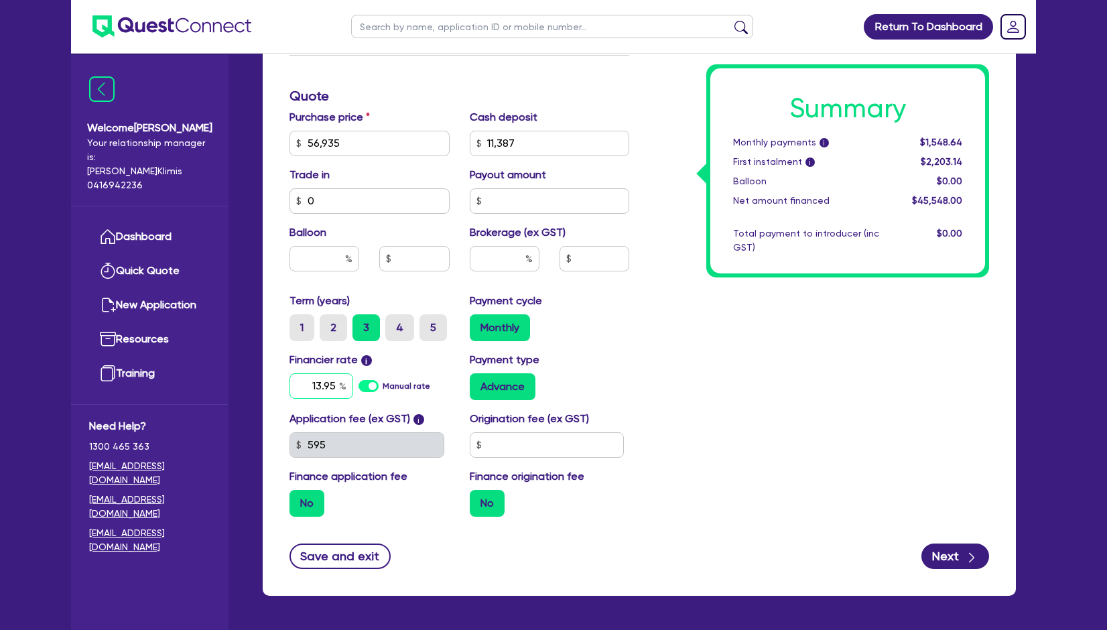
click at [322, 373] on input "13.95" at bounding box center [321, 385] width 64 height 25
type input "14.95"
click at [759, 416] on div "Summary Monthly payments i $1,548.64 First instalment i $2,203.14 Balloon $0.00…" at bounding box center [819, 96] width 360 height 862
click at [942, 543] on button "Next" at bounding box center [955, 555] width 68 height 25
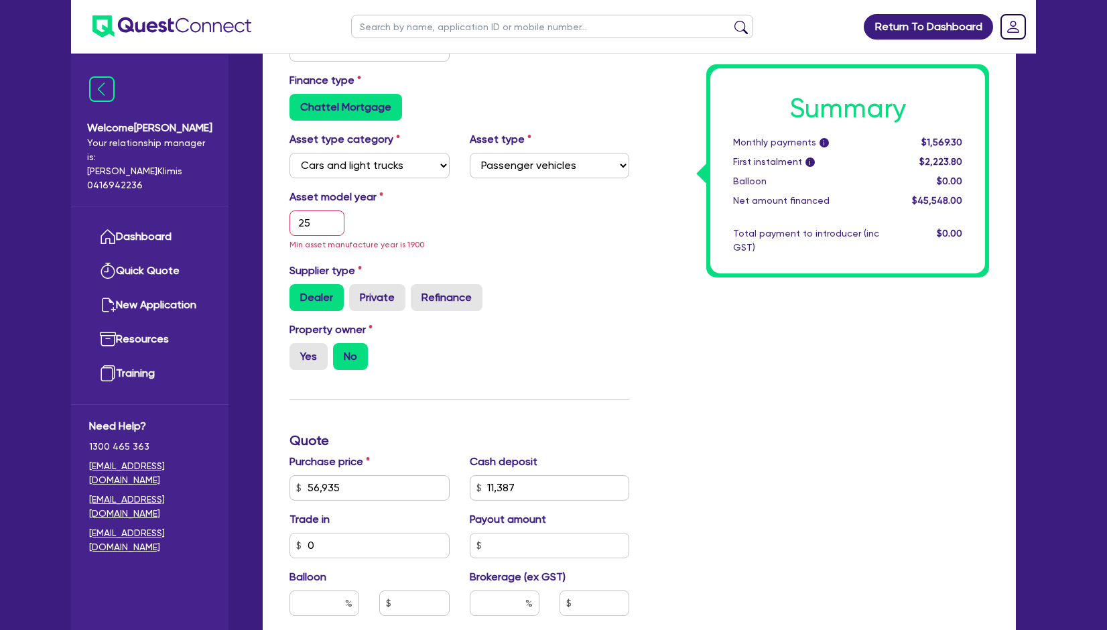
scroll to position [284, 0]
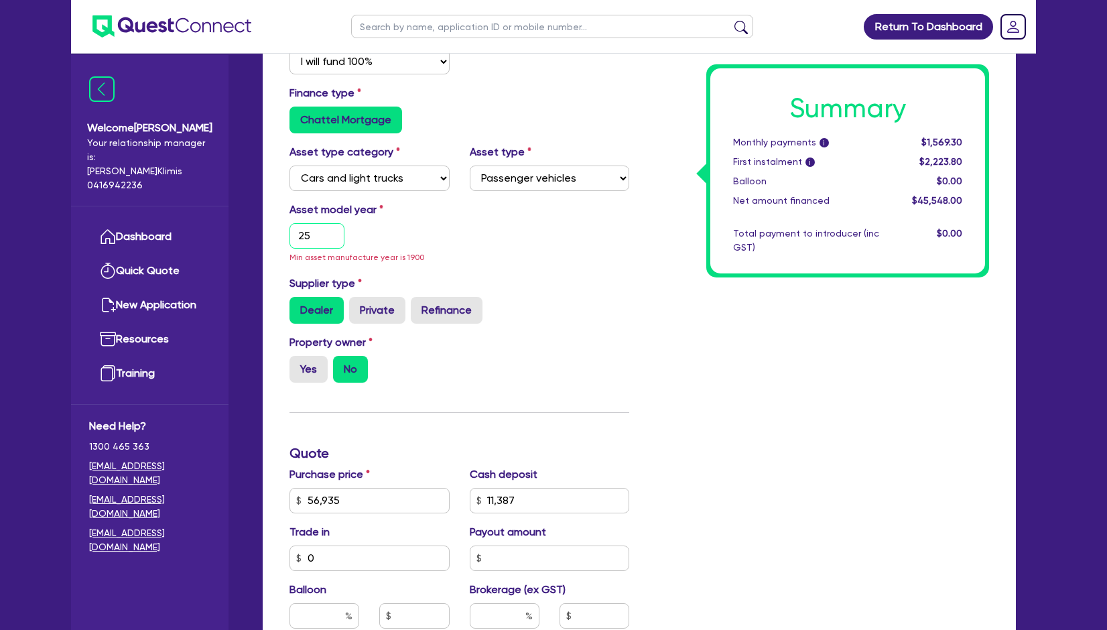
drag, startPoint x: 318, startPoint y: 220, endPoint x: 271, endPoint y: 219, distance: 46.9
click at [271, 219] on div "Funding Options Who will be funding this deal? Select I will fund 100% I will c…" at bounding box center [639, 492] width 753 height 987
click at [291, 223] on input "25" at bounding box center [316, 235] width 55 height 25
type input "2025"
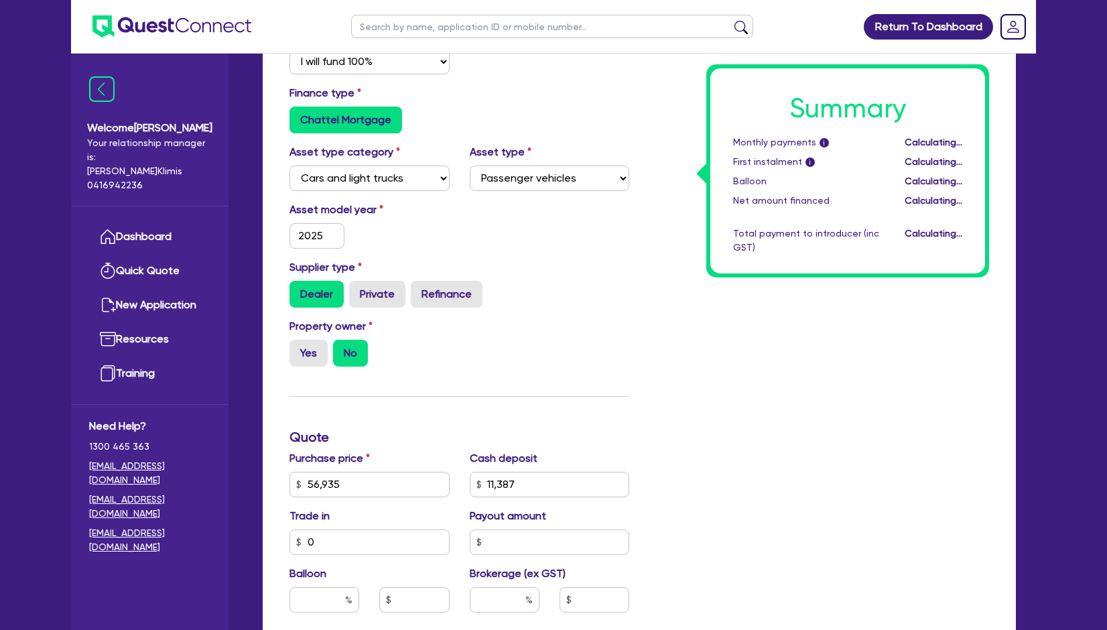
click at [567, 326] on div "Property owner Yes No" at bounding box center [459, 347] width 360 height 59
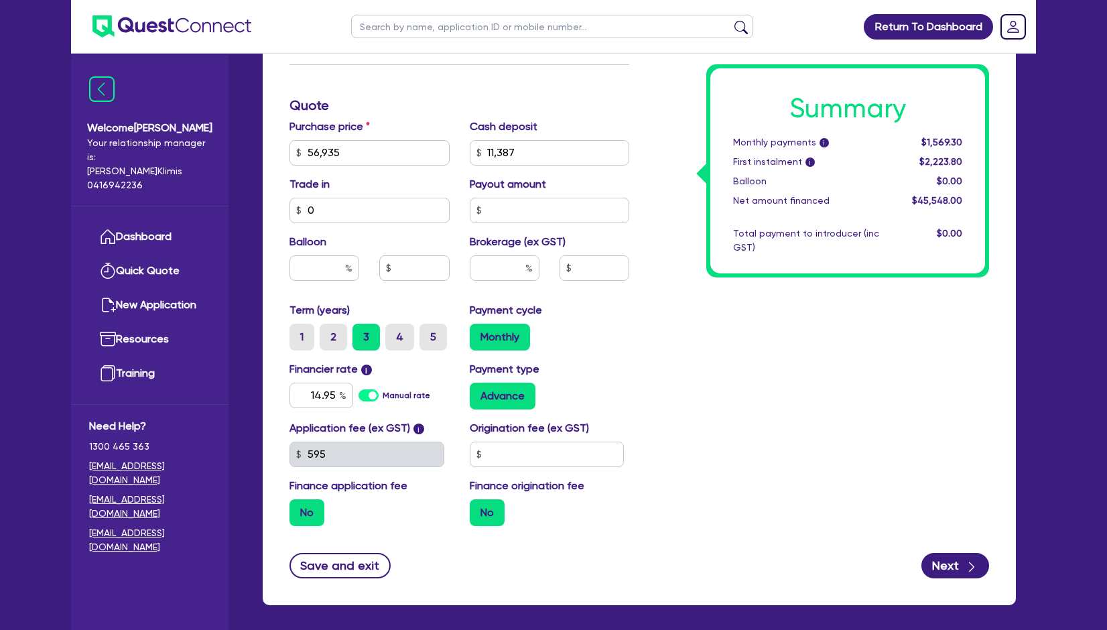
scroll to position [657, 0]
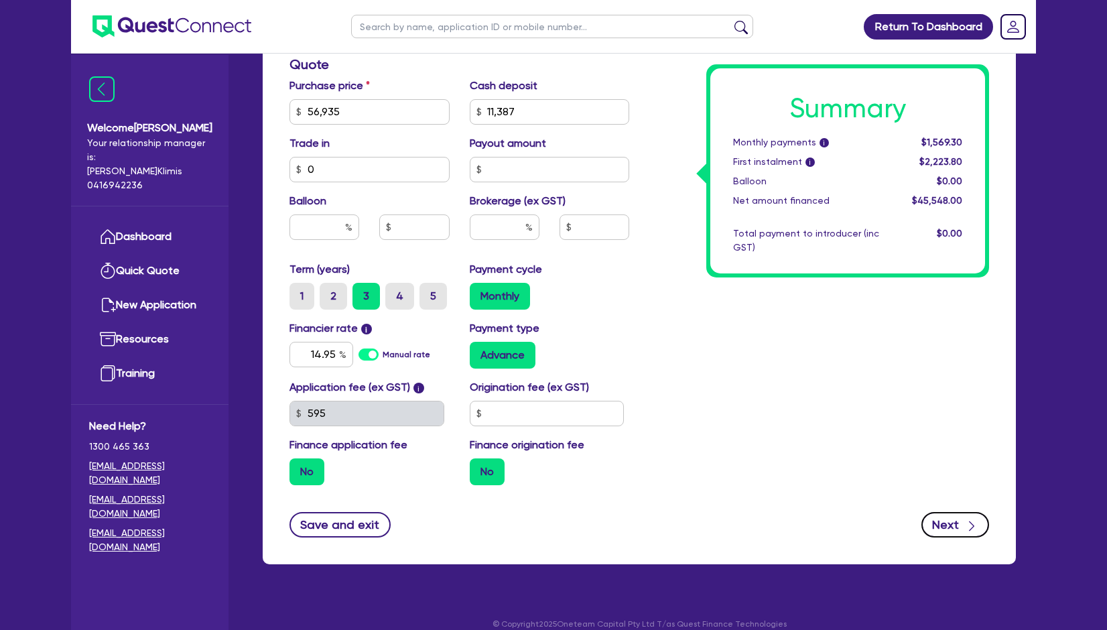
click at [946, 512] on button "Next" at bounding box center [955, 524] width 68 height 25
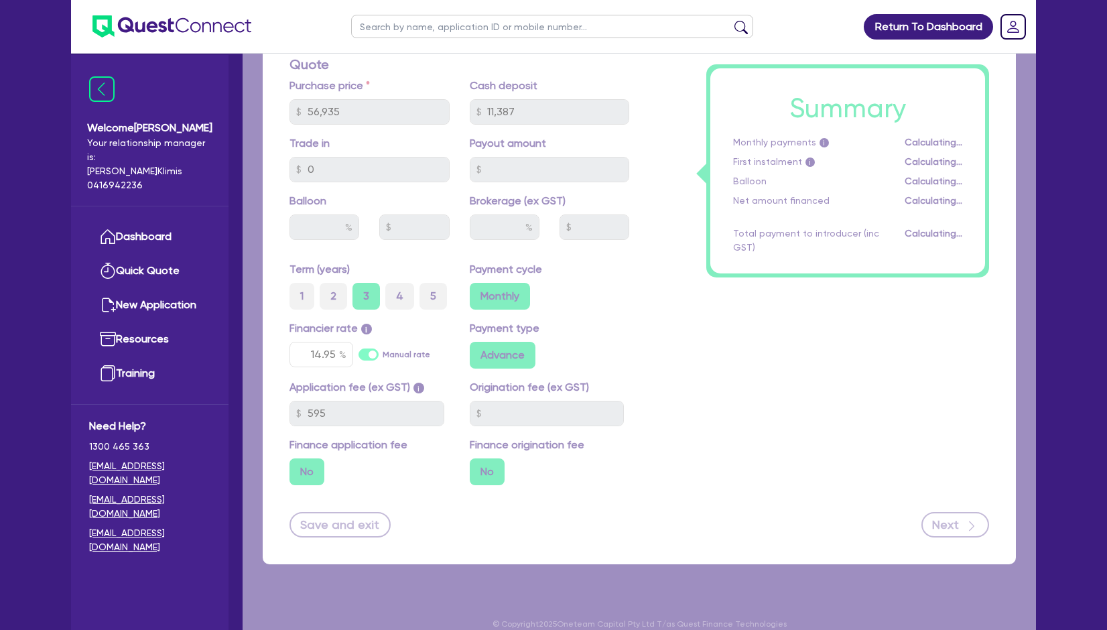
select select "COMPANY"
select select "BUILDING_CONSTRUCTION"
select select "BUSINESSES_CONSTRUCTION_SERVICES"
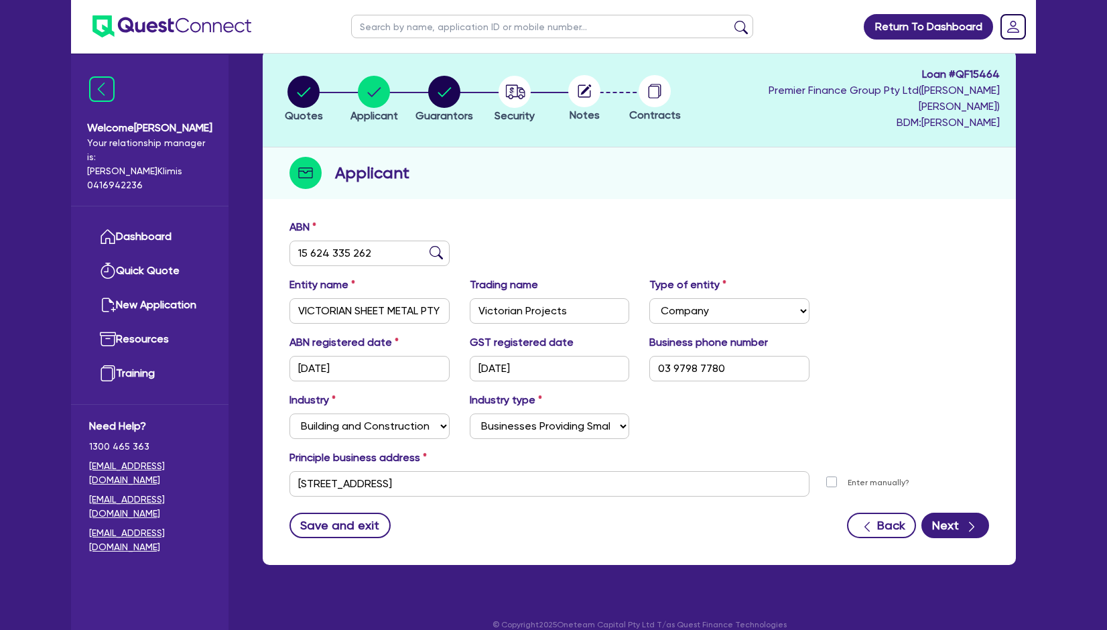
scroll to position [72, 0]
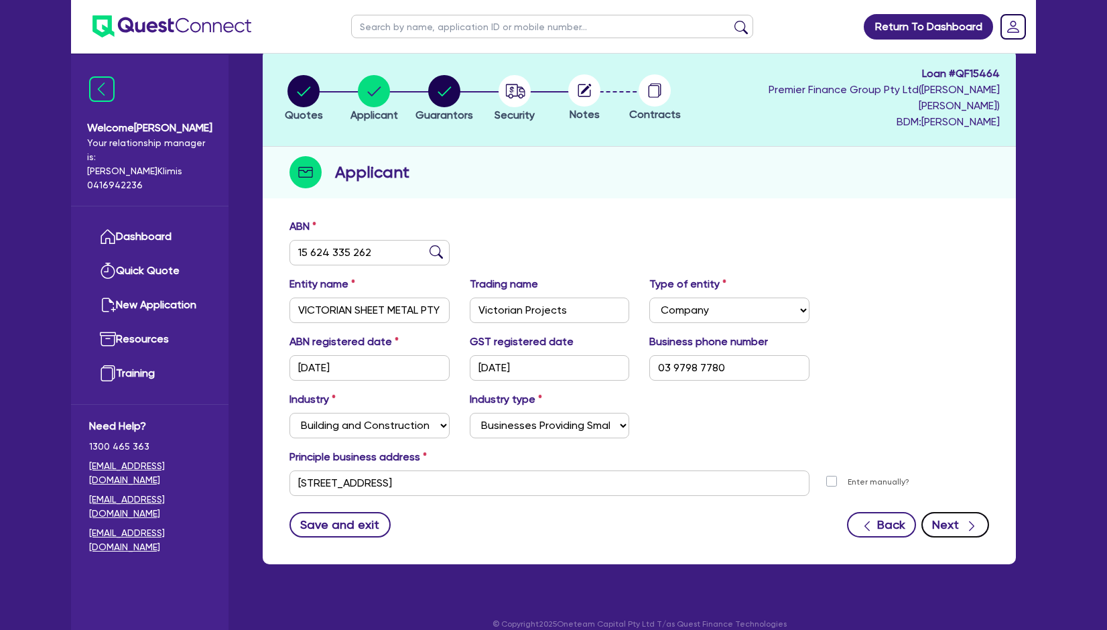
click at [951, 512] on button "Next" at bounding box center [955, 524] width 68 height 25
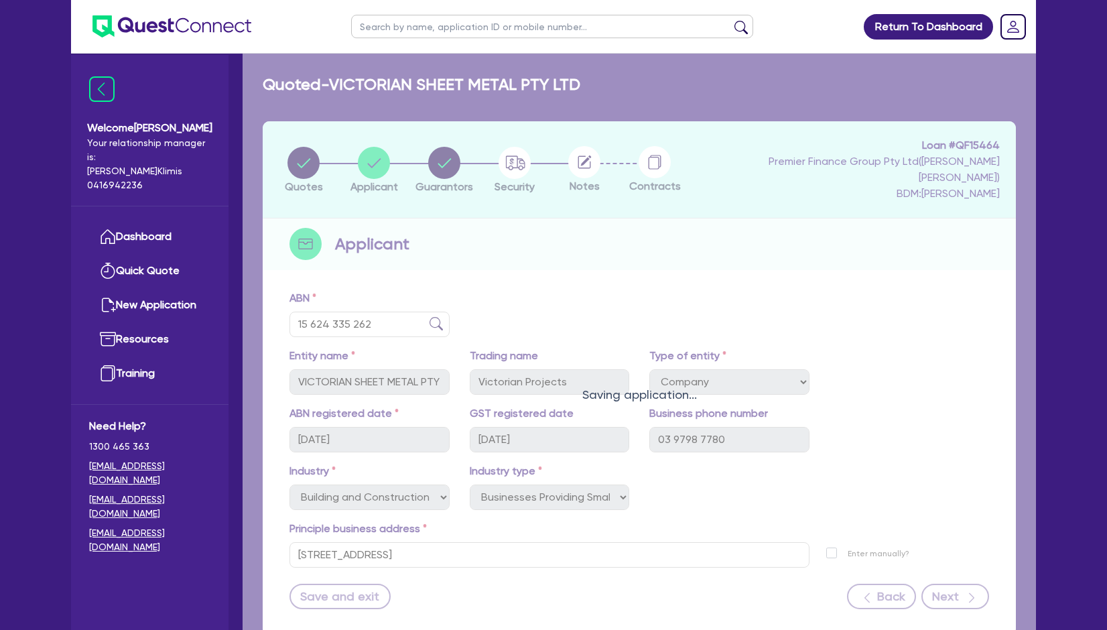
select select "MR"
select select "VIC"
select select "MARRIED"
select select "CASH"
select select "EQUIPMENT"
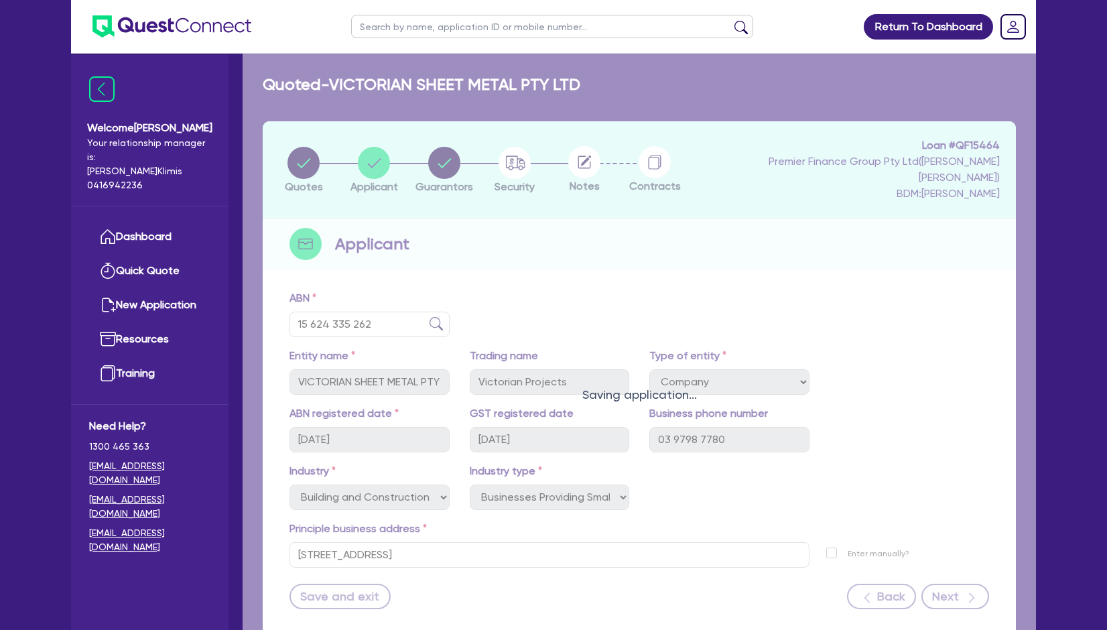
select select "HOUSEHOLD_PERSONAL"
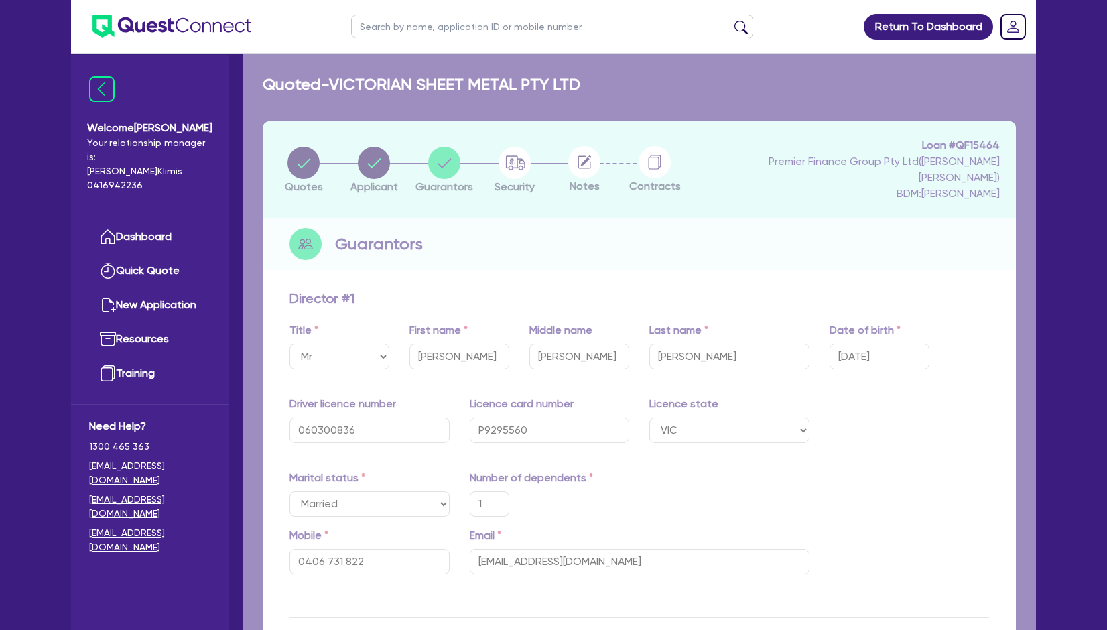
type input "1"
type input "0406 731 822"
type input "25,000"
type input "30,000"
type input "100,000"
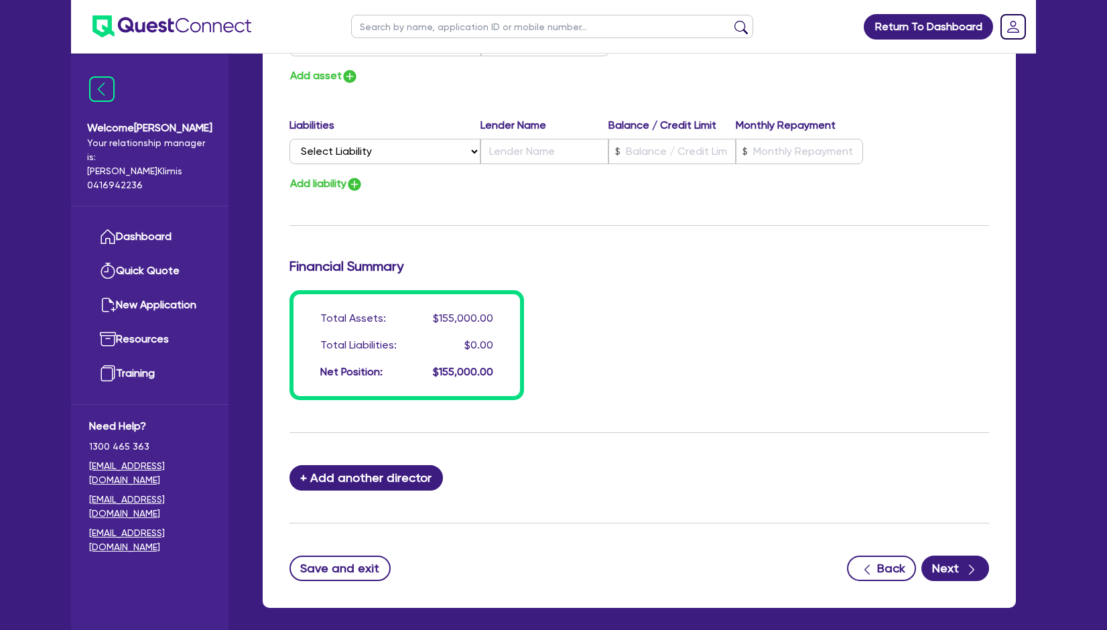
scroll to position [983, 0]
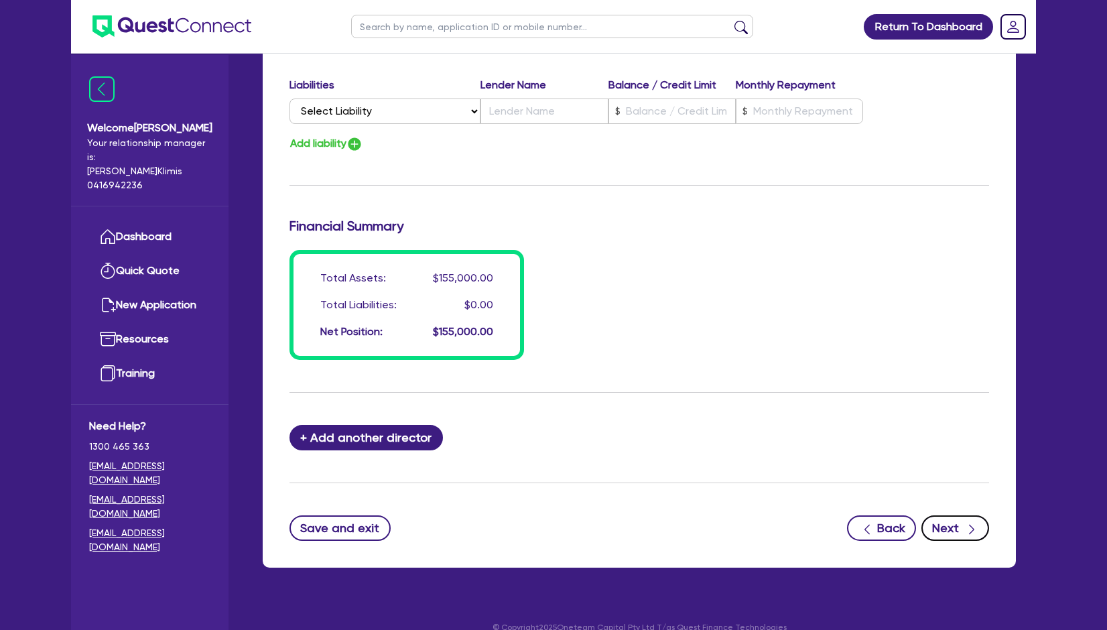
click at [946, 518] on button "Next" at bounding box center [955, 527] width 68 height 25
select select "CARS_AND_LIGHT_TRUCKS"
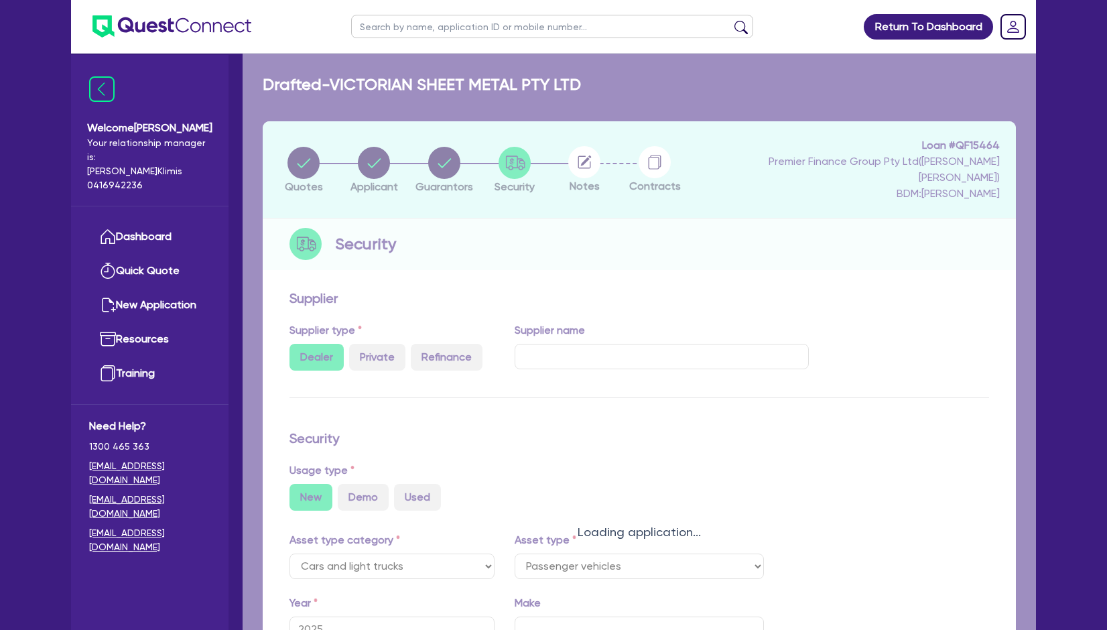
select select "PASSENGER_VEHICLES"
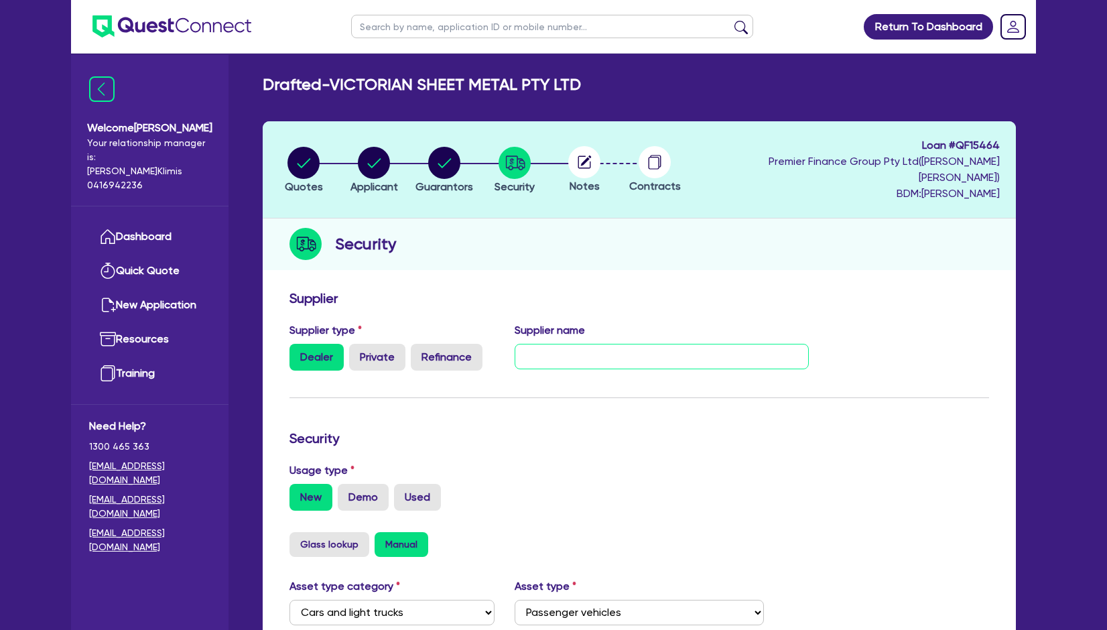
click at [542, 344] on input "text" at bounding box center [662, 356] width 295 height 25
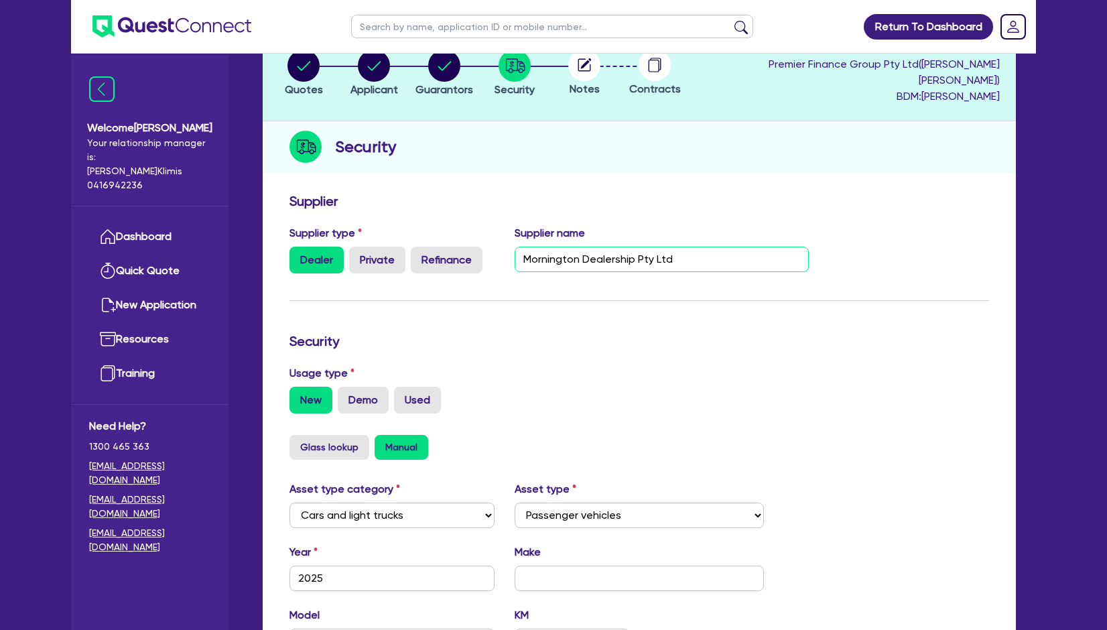
scroll to position [357, 0]
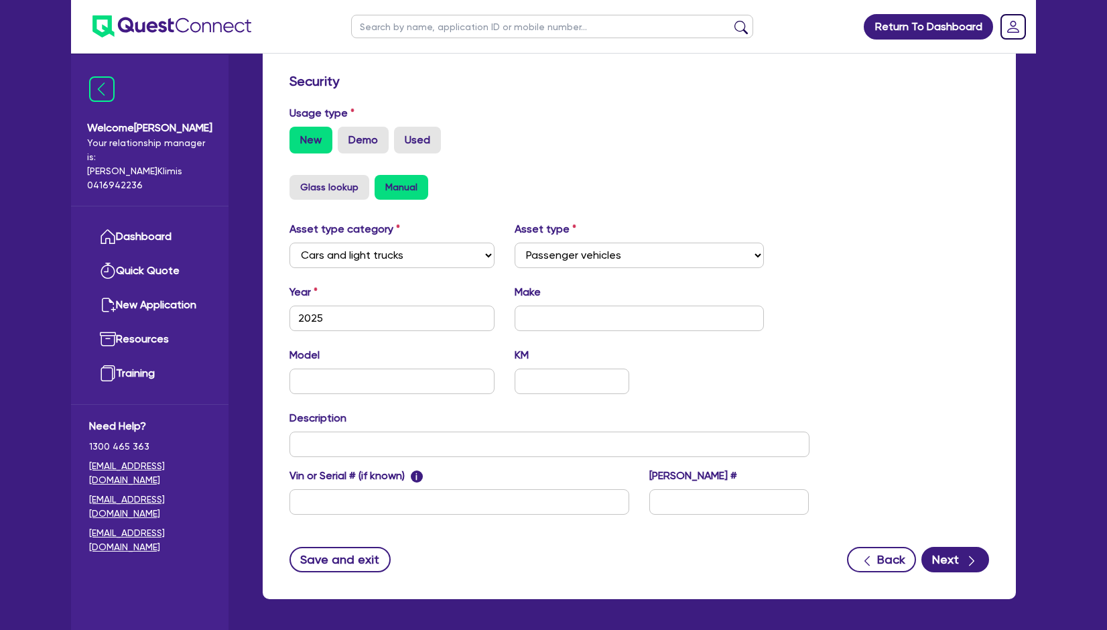
type input "Mornington Dealership Pty Ltd"
click at [540, 308] on input "text" at bounding box center [640, 318] width 250 height 25
type input "Ford"
type input "Ranger"
click at [391, 432] on input "text" at bounding box center [549, 444] width 520 height 25
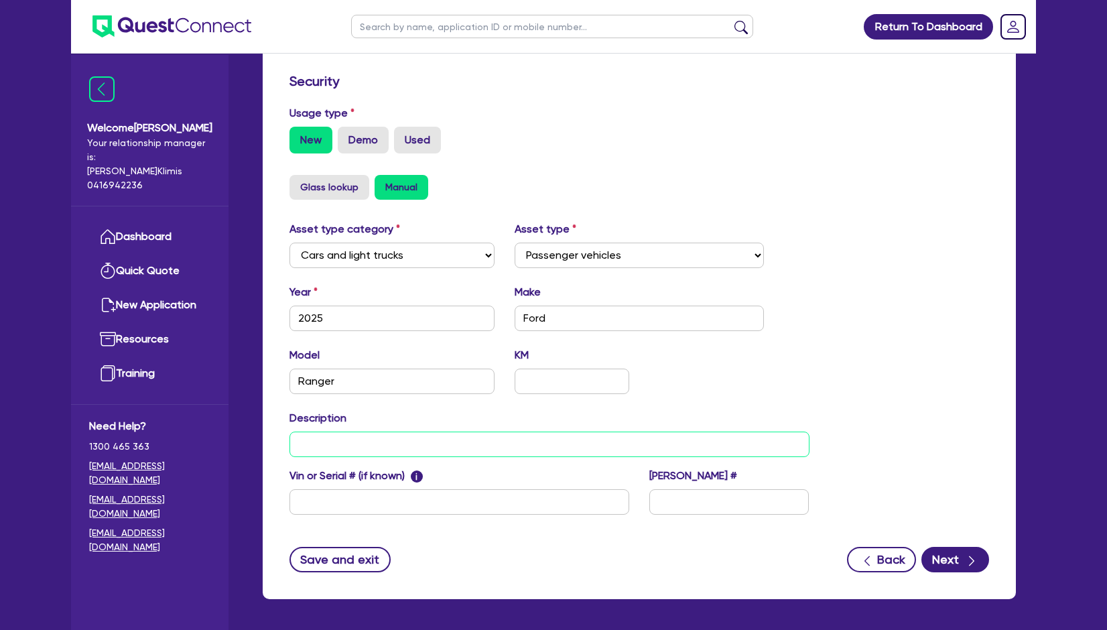
paste input "RANGER MY25.25 DBL CC XL 2.0L BIT DSL 10SP AUTO 4X4"
type input "RANGER MY25.25 DBL CC XL 2.0L BIT DSL 10SP AUTO 4X4"
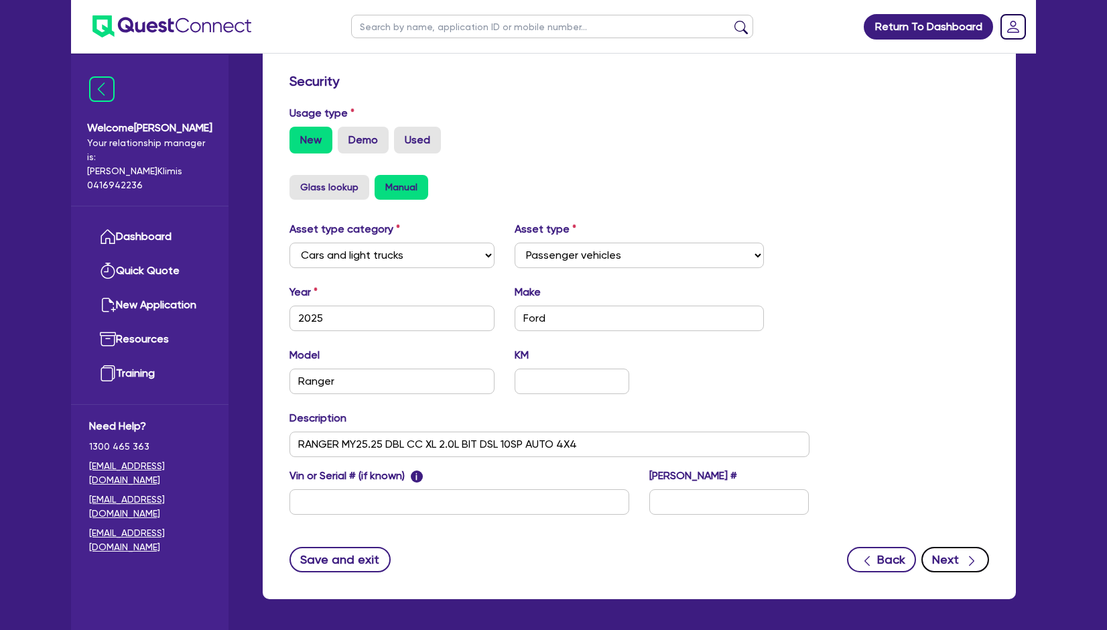
click at [955, 547] on button "Next" at bounding box center [955, 559] width 68 height 25
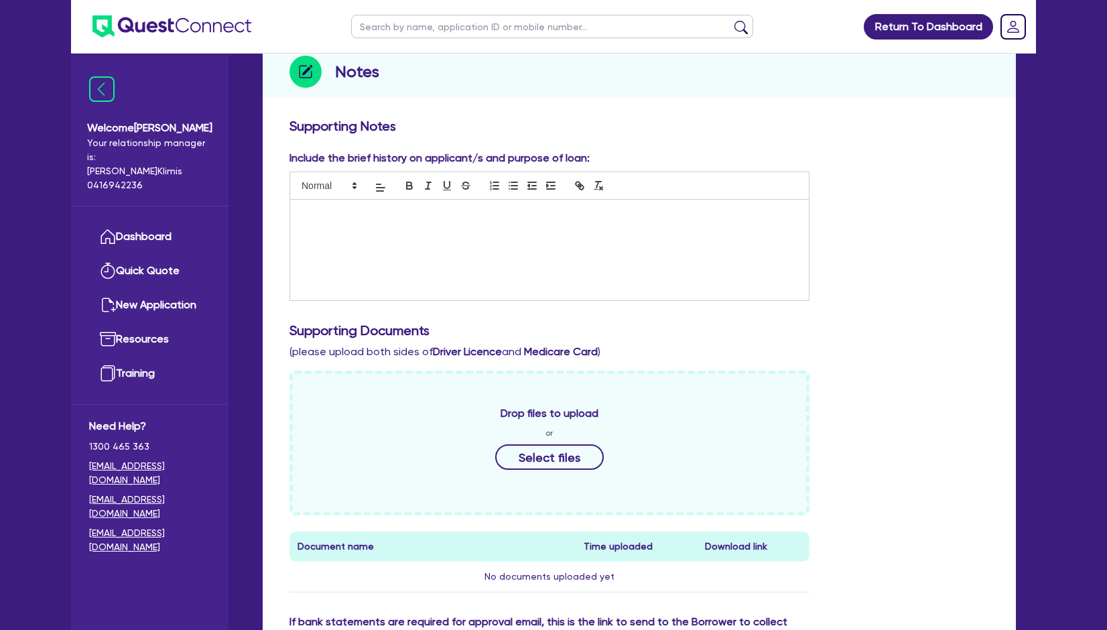
scroll to position [179, 0]
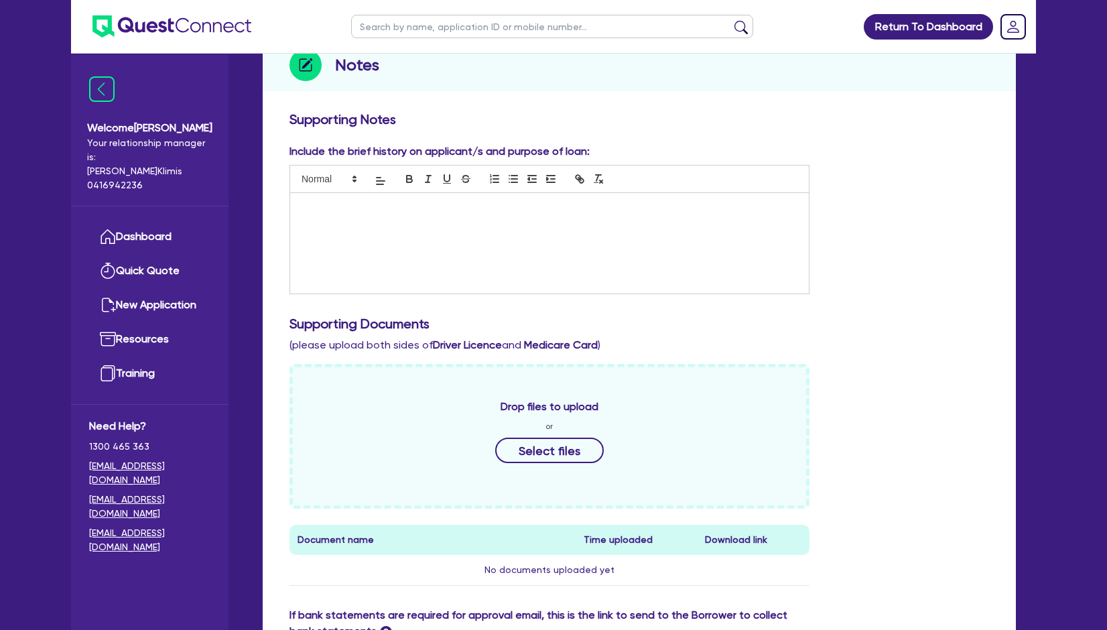
click at [332, 209] on div at bounding box center [549, 243] width 519 height 101
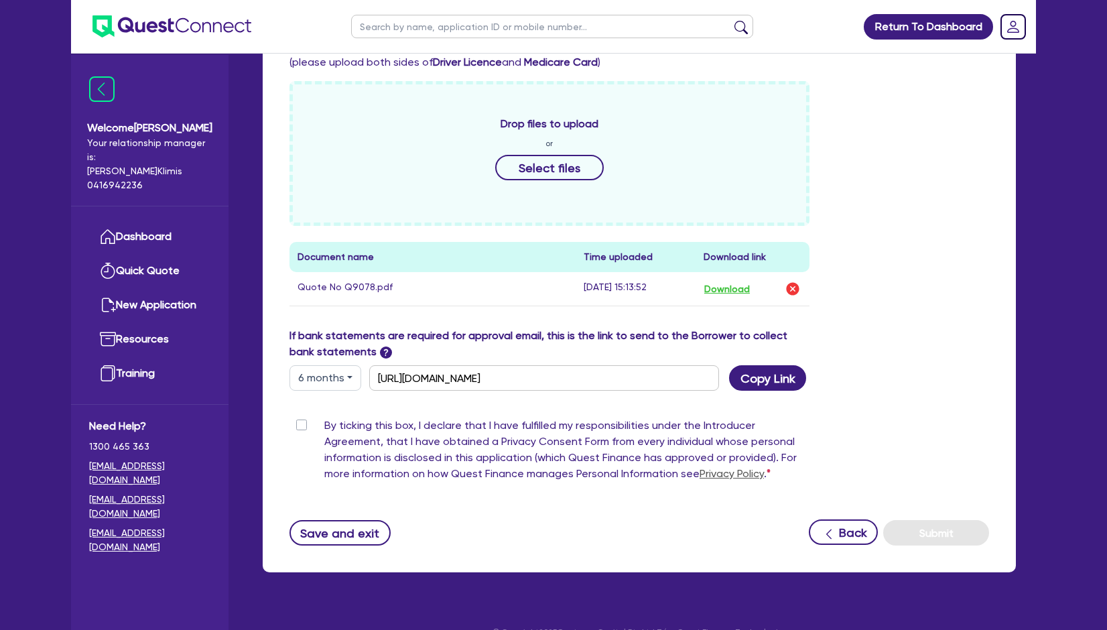
scroll to position [470, 0]
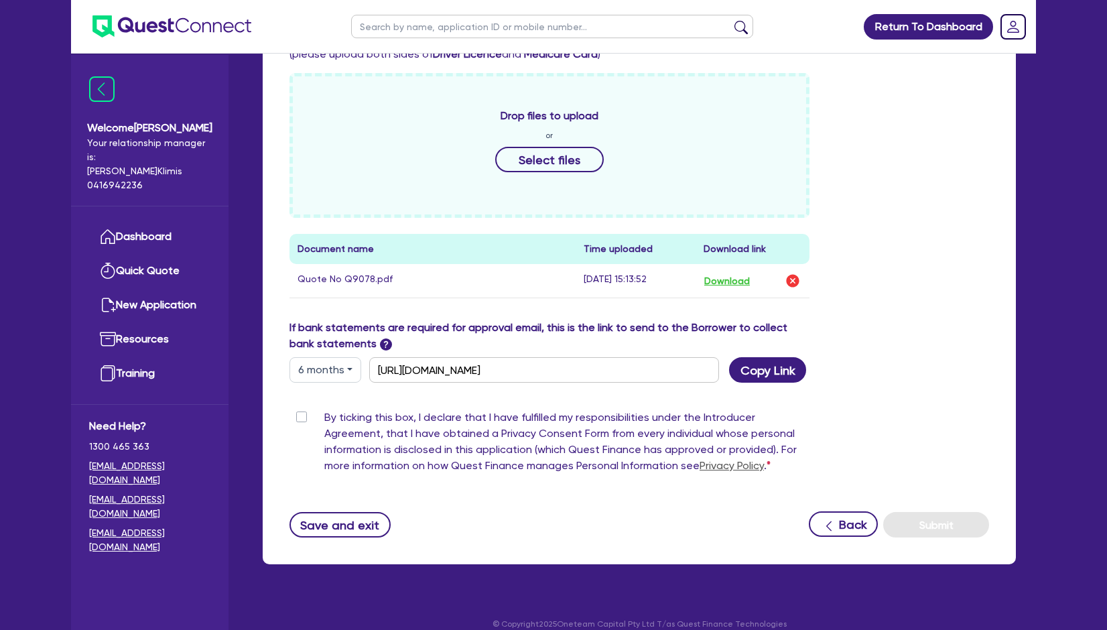
click at [324, 409] on label "By ticking this box, I declare that I have fulfilled my responsibilities under …" at bounding box center [566, 444] width 485 height 70
click at [300, 409] on input "By ticking this box, I declare that I have fulfilled my responsibilities under …" at bounding box center [294, 415] width 11 height 13
checkbox input "true"
click at [957, 513] on button "Submit" at bounding box center [936, 524] width 106 height 25
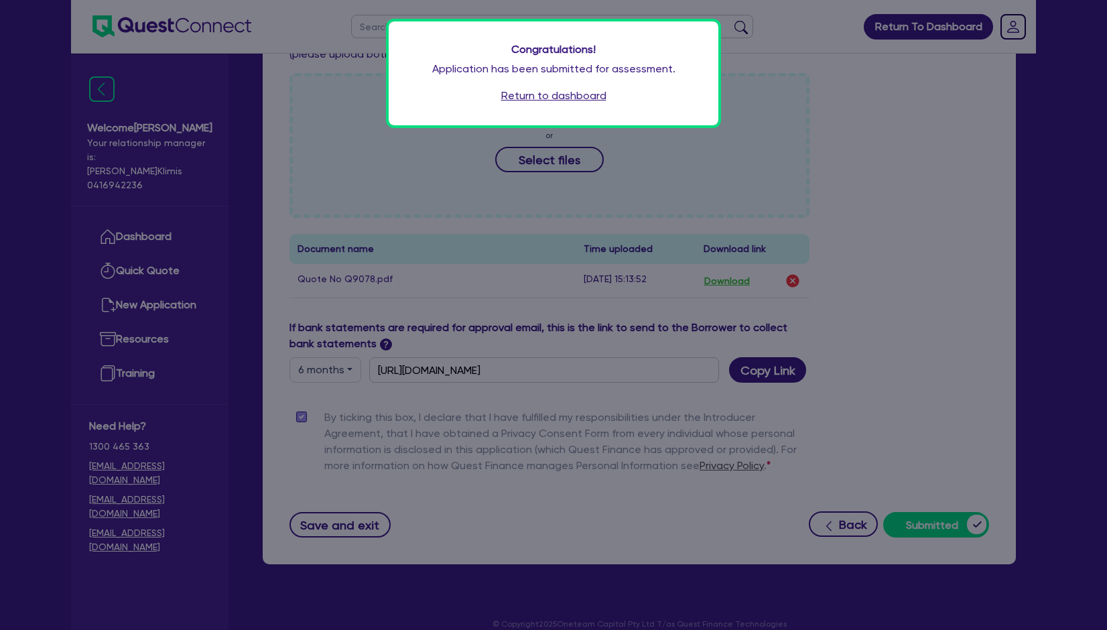
click at [574, 96] on link "Return to dashboard" at bounding box center [553, 96] width 105 height 16
